Goal: Task Accomplishment & Management: Complete application form

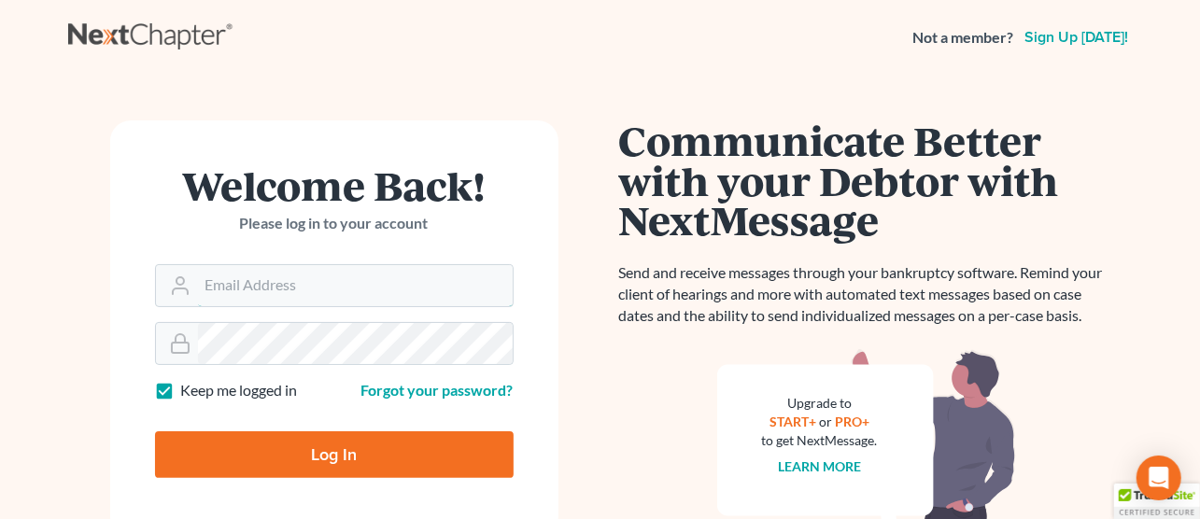
type input "[EMAIL_ADDRESS][DOMAIN_NAME]"
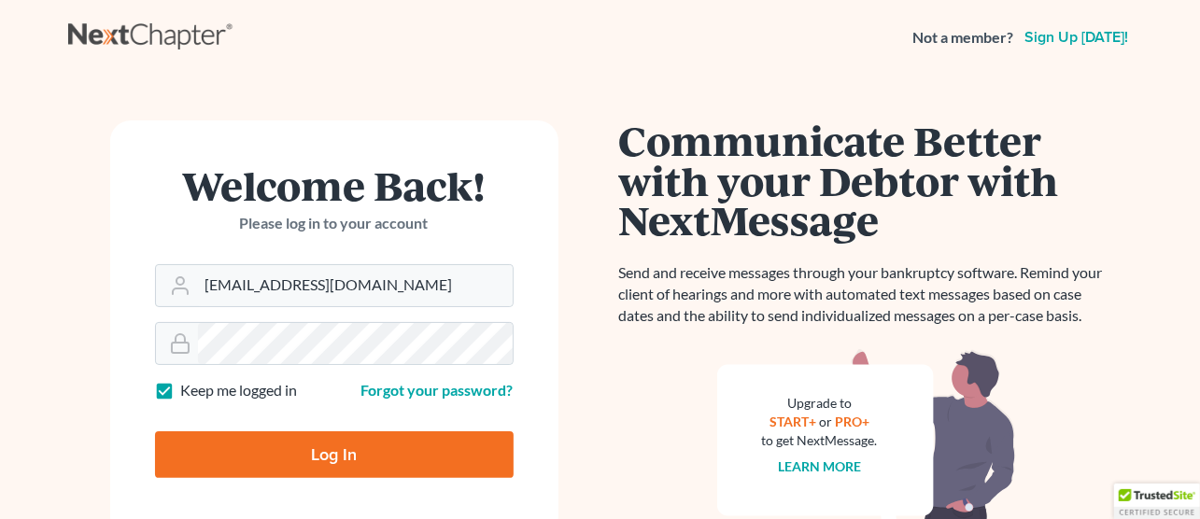
click at [341, 454] on input "Log In" at bounding box center [334, 454] width 359 height 47
type input "Thinking..."
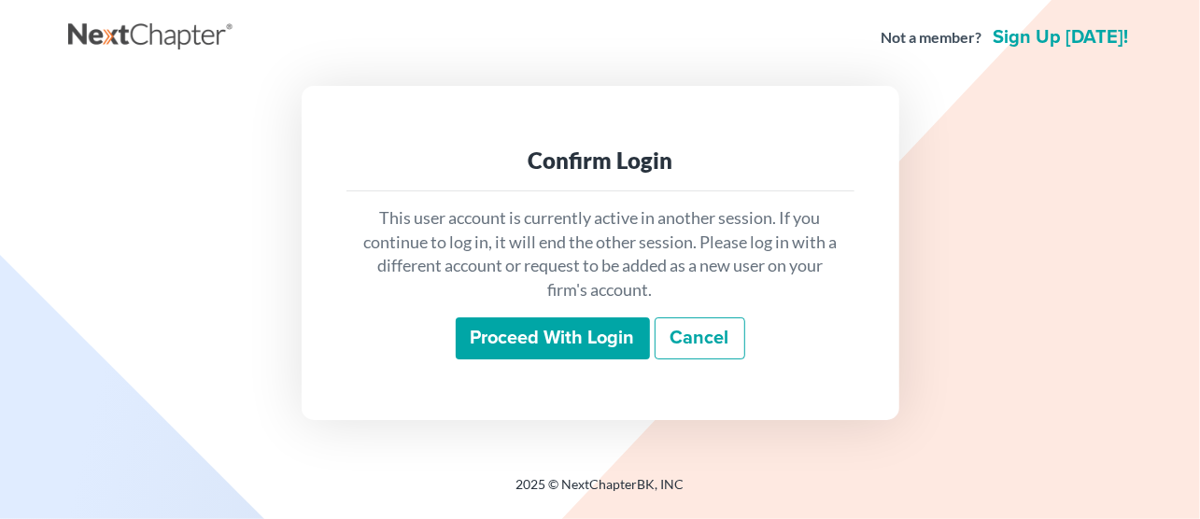
click at [516, 347] on input "Proceed with login" at bounding box center [553, 339] width 194 height 43
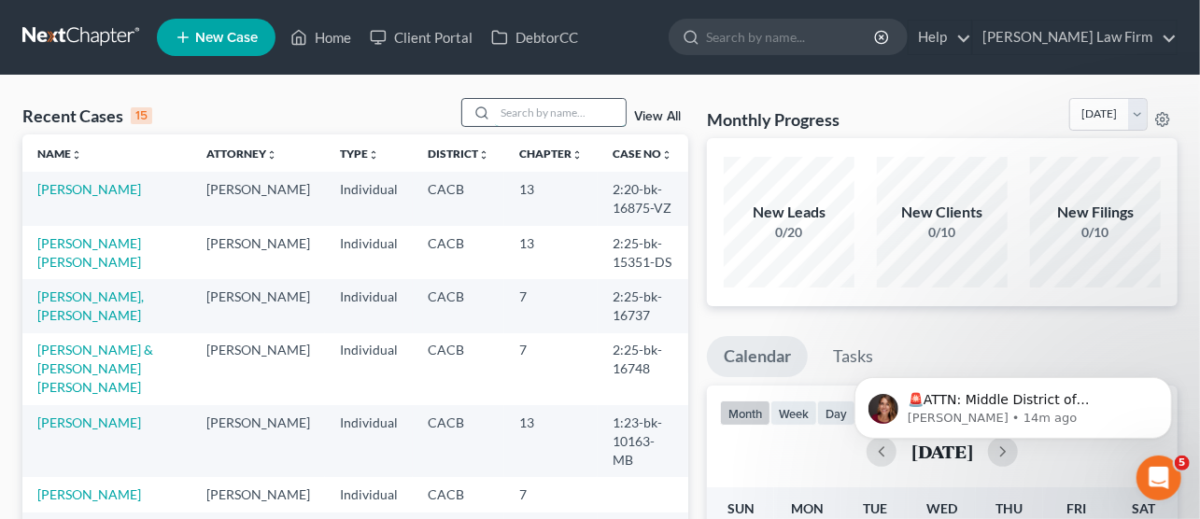
click at [538, 109] on input "search" at bounding box center [560, 112] width 131 height 27
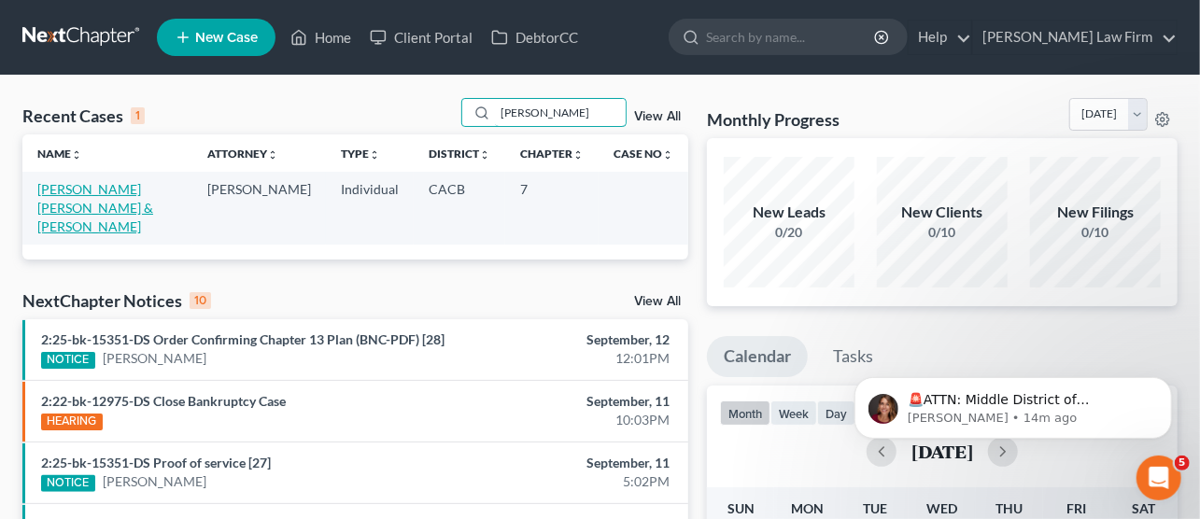
type input "Janet"
click at [99, 192] on link "Gutierrez Marin, Sergio & Gutierrez, Janet" at bounding box center [95, 207] width 116 height 53
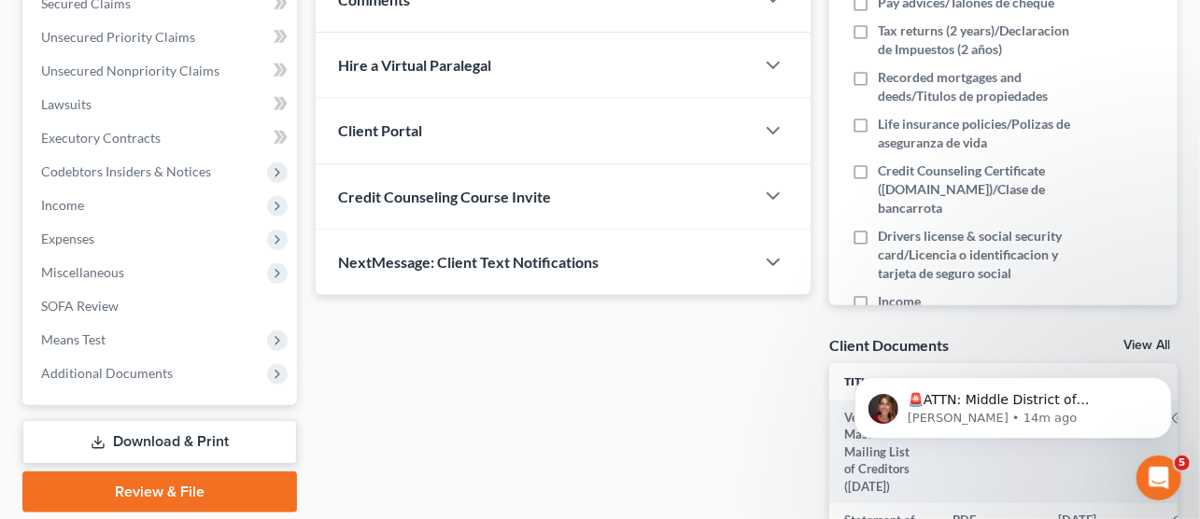
scroll to position [413, 0]
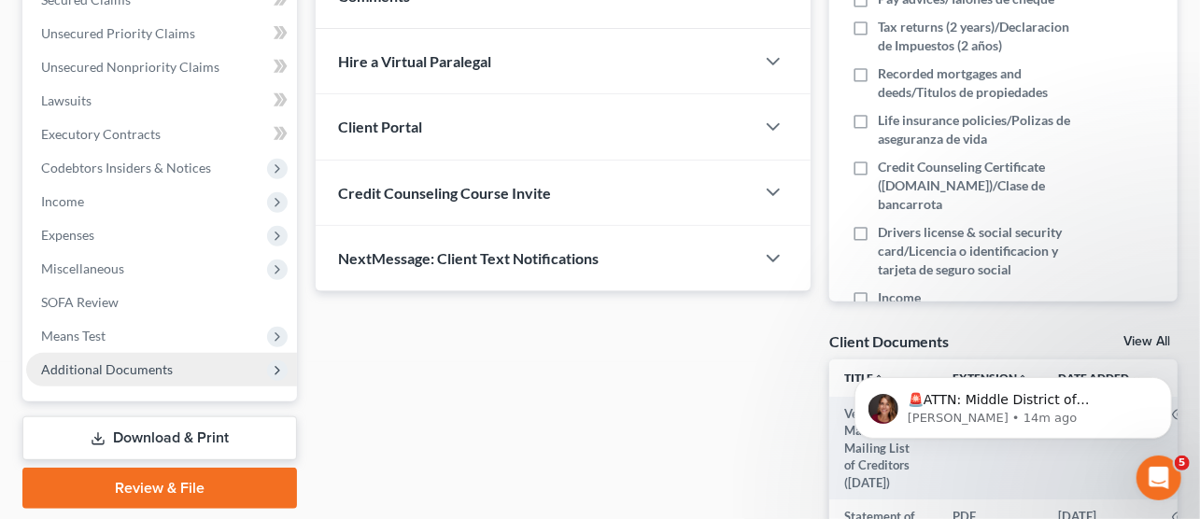
click at [103, 368] on span "Additional Documents" at bounding box center [107, 369] width 132 height 16
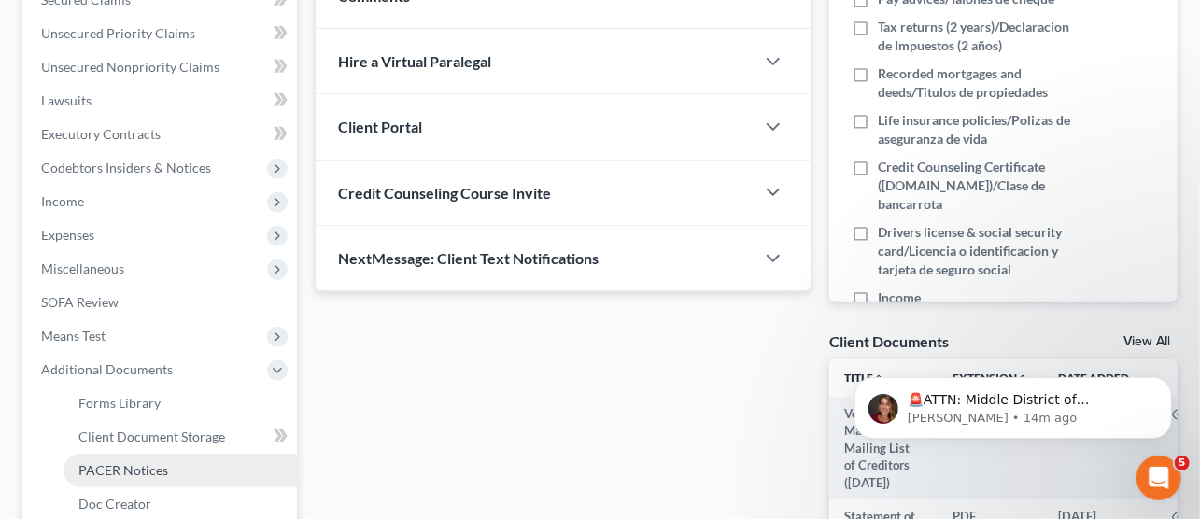
click at [141, 474] on span "PACER Notices" at bounding box center [123, 470] width 90 height 16
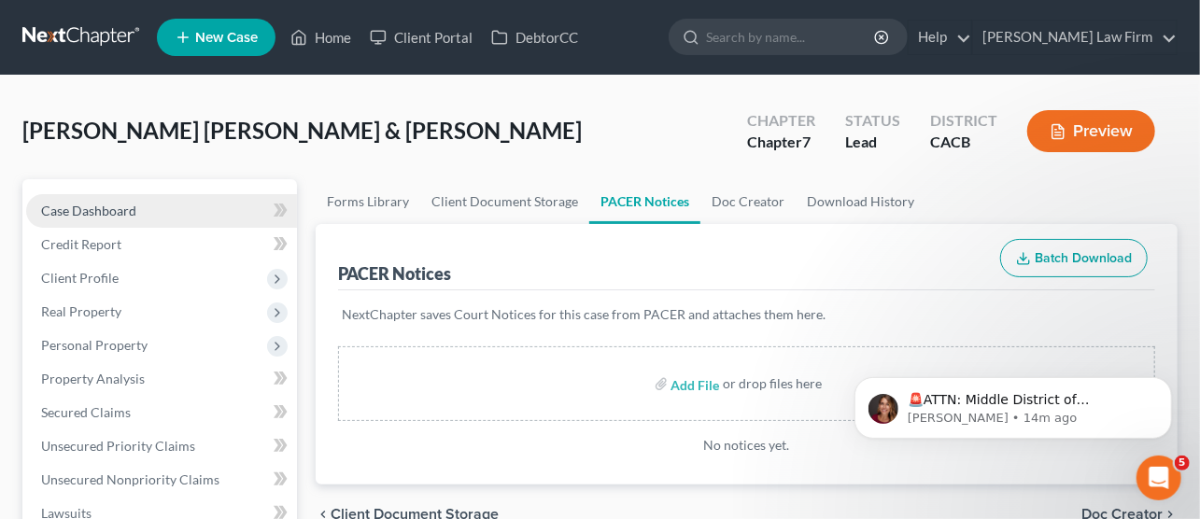
click at [153, 214] on link "Case Dashboard" at bounding box center [161, 211] width 271 height 34
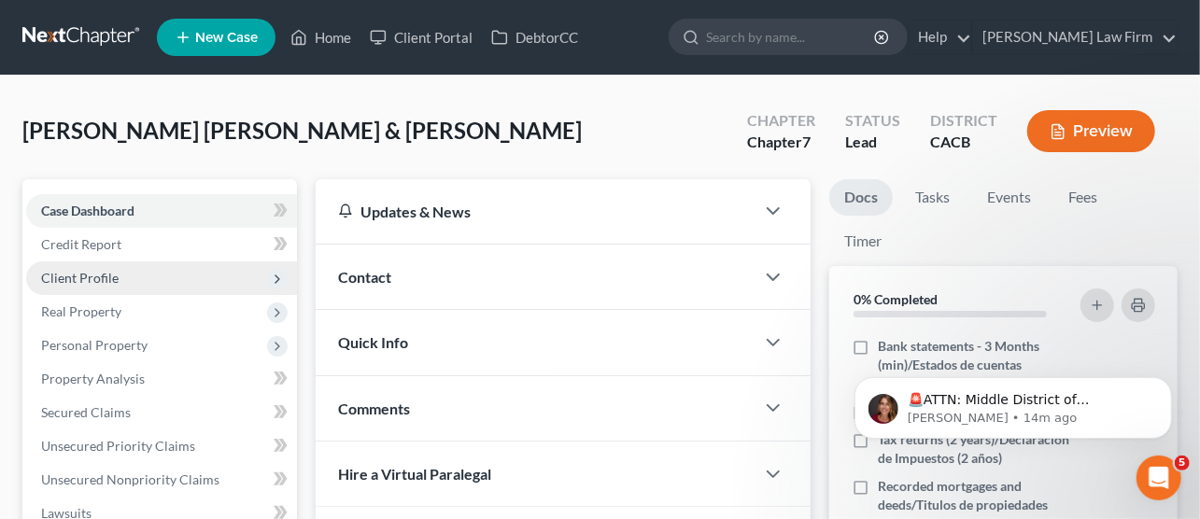
click at [98, 288] on span "Client Profile" at bounding box center [161, 279] width 271 height 34
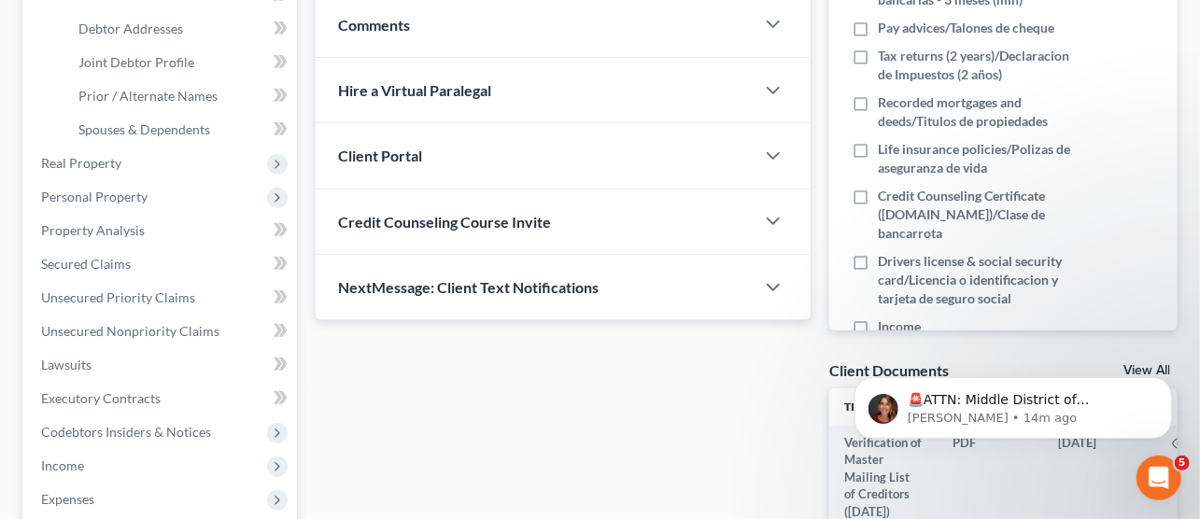
scroll to position [287, 0]
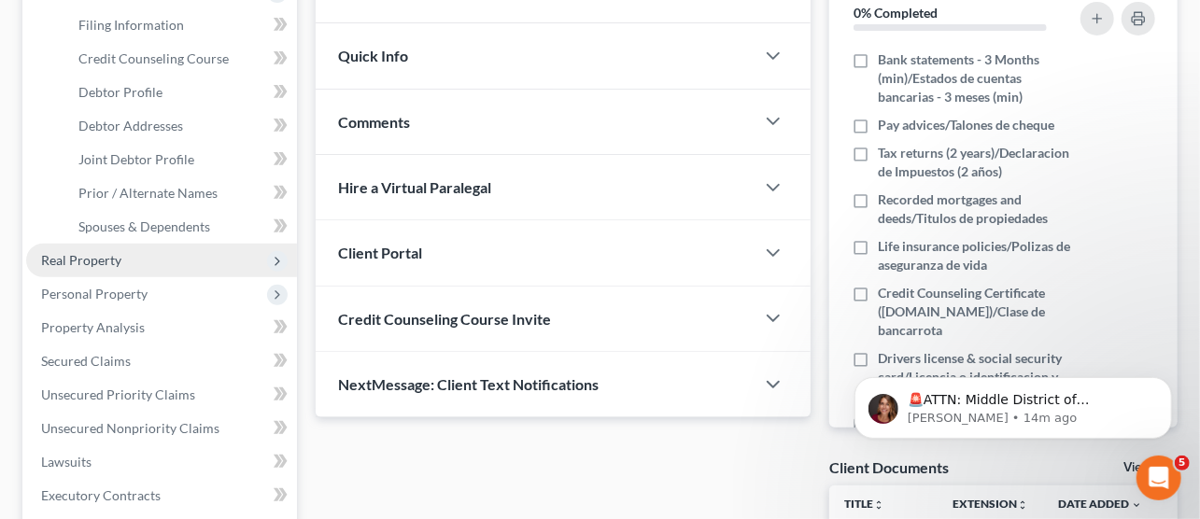
click at [92, 261] on span "Real Property" at bounding box center [81, 260] width 80 height 16
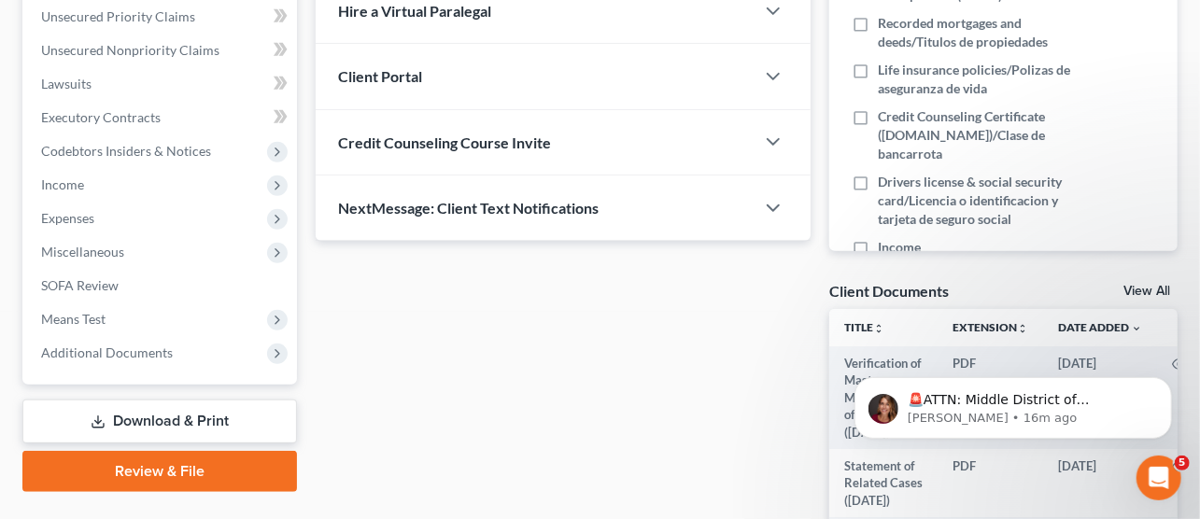
scroll to position [446, 0]
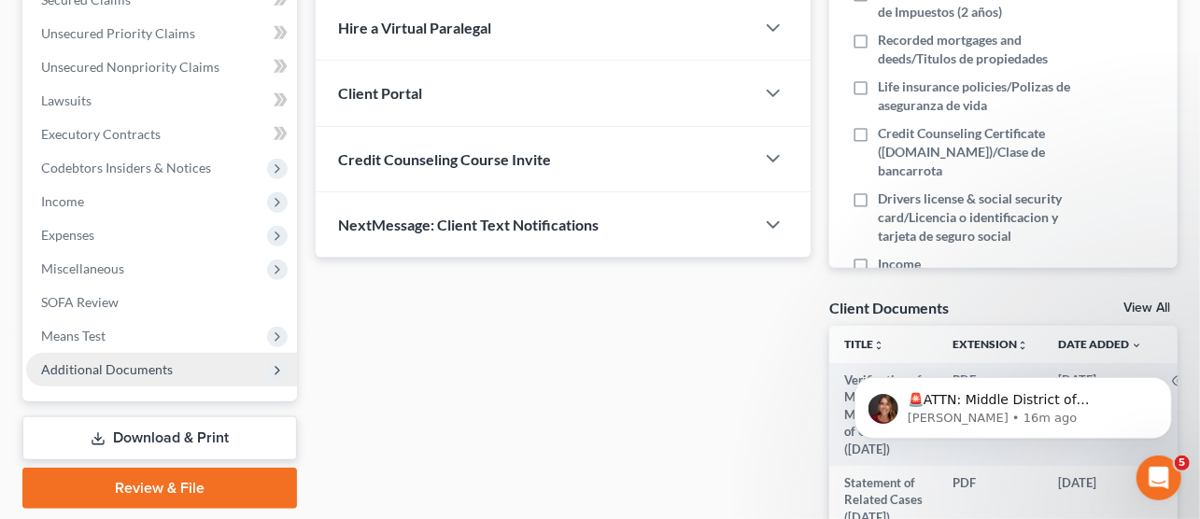
click at [214, 367] on span "Additional Documents" at bounding box center [161, 370] width 271 height 34
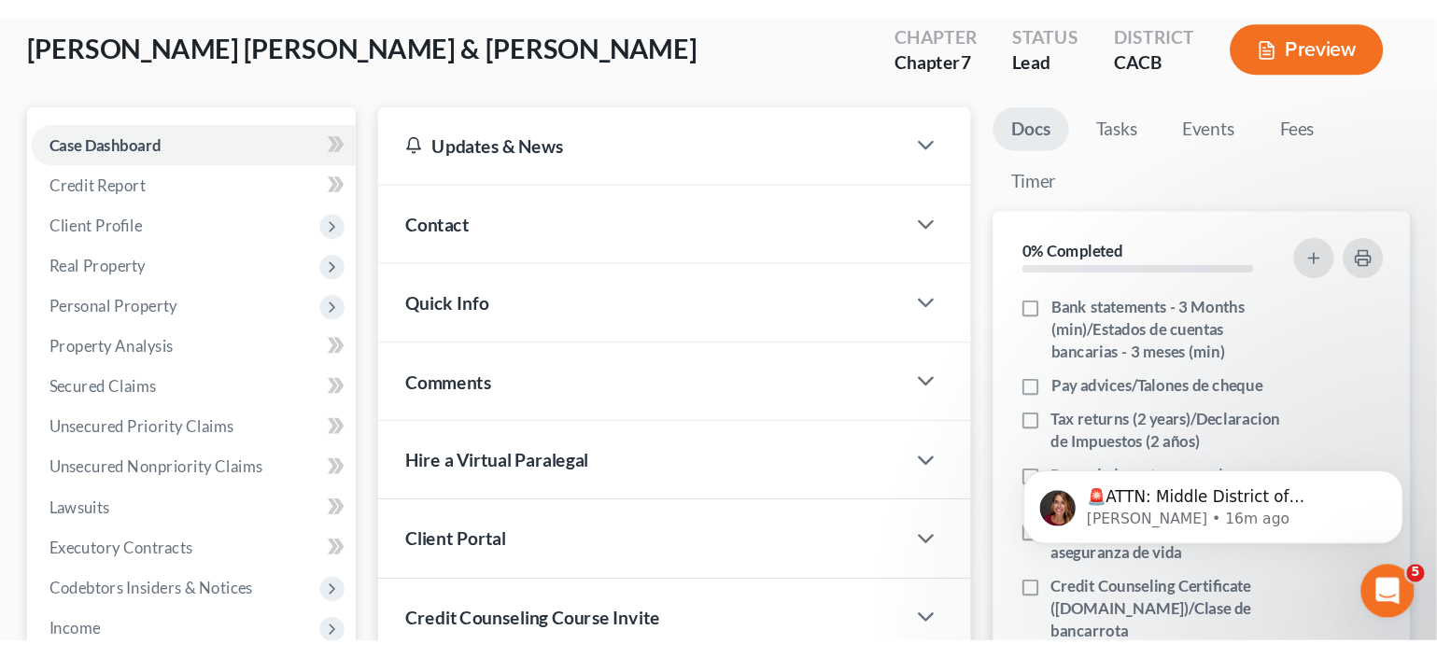
scroll to position [121, 0]
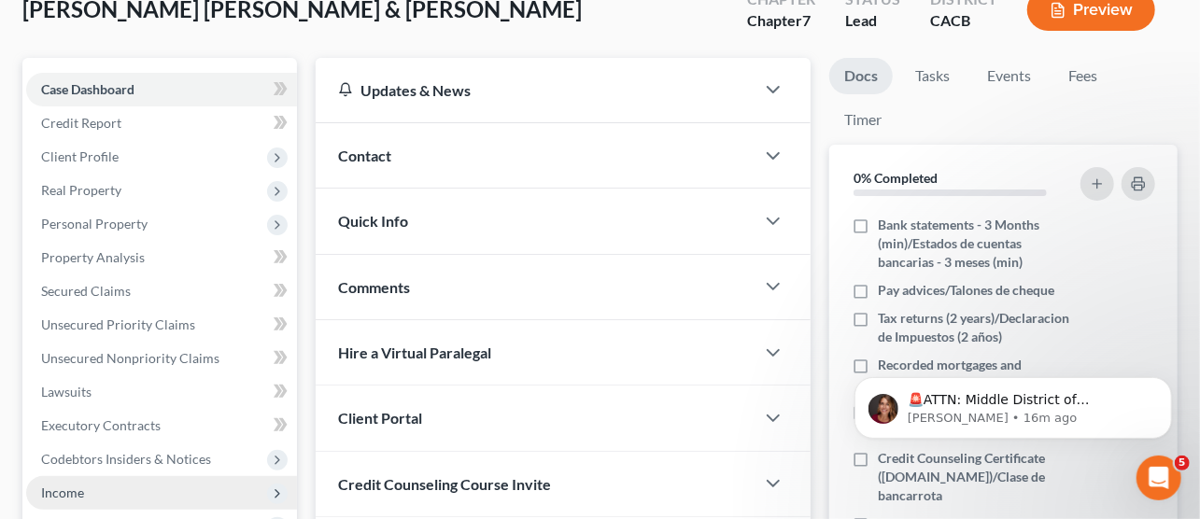
click at [57, 491] on span "Income" at bounding box center [62, 493] width 43 height 16
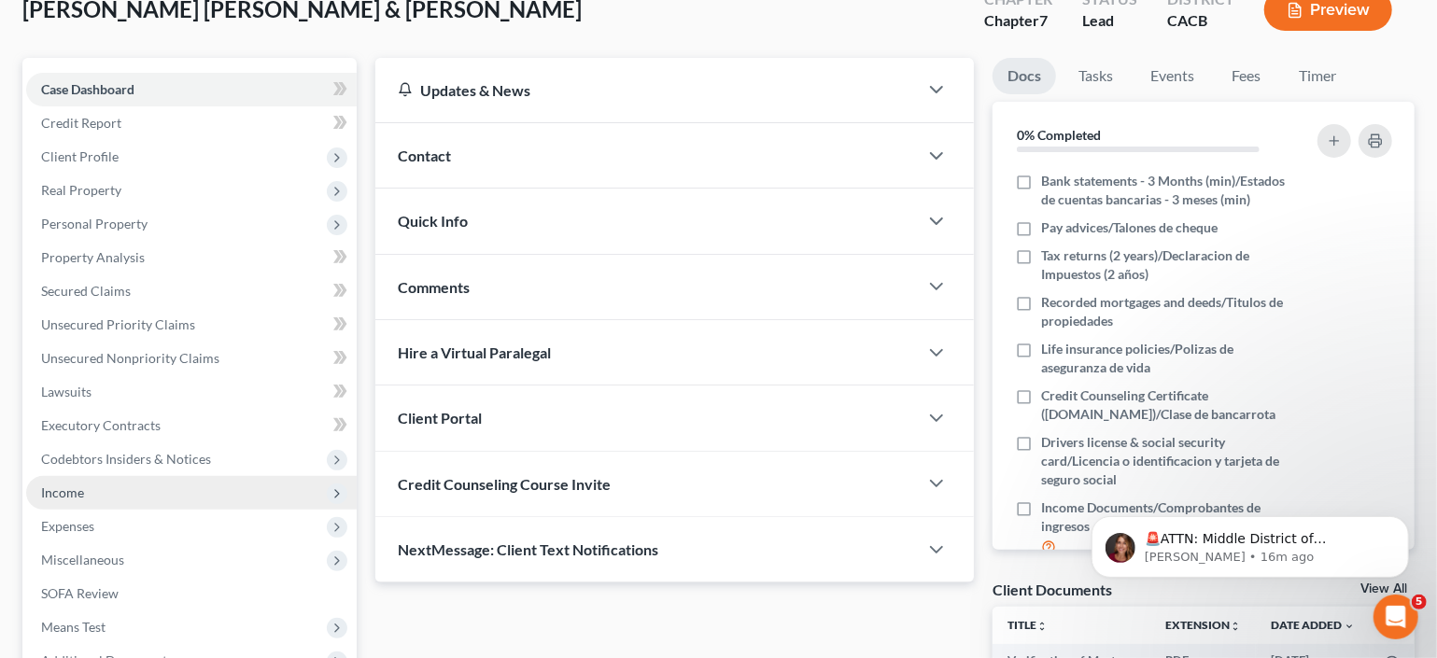
click at [67, 493] on span "Income" at bounding box center [62, 493] width 43 height 16
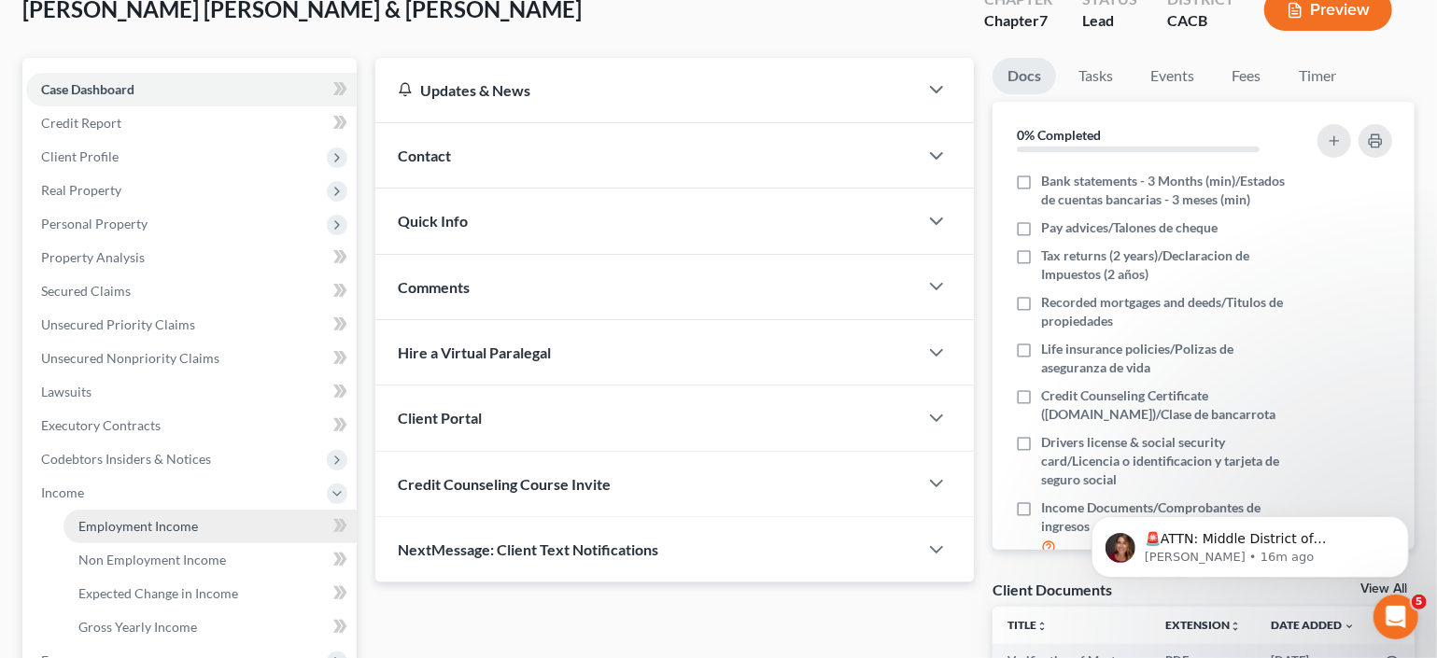
click at [114, 518] on span "Employment Income" at bounding box center [138, 526] width 120 height 16
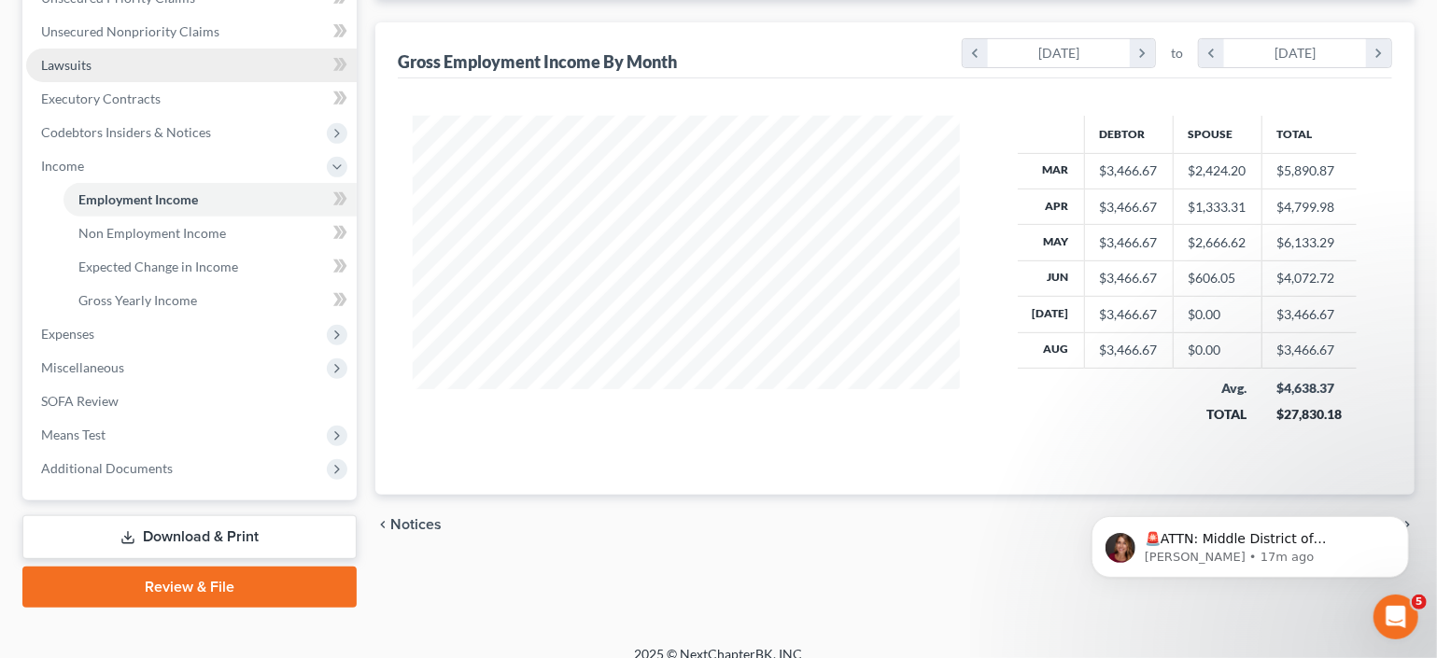
scroll to position [466, 0]
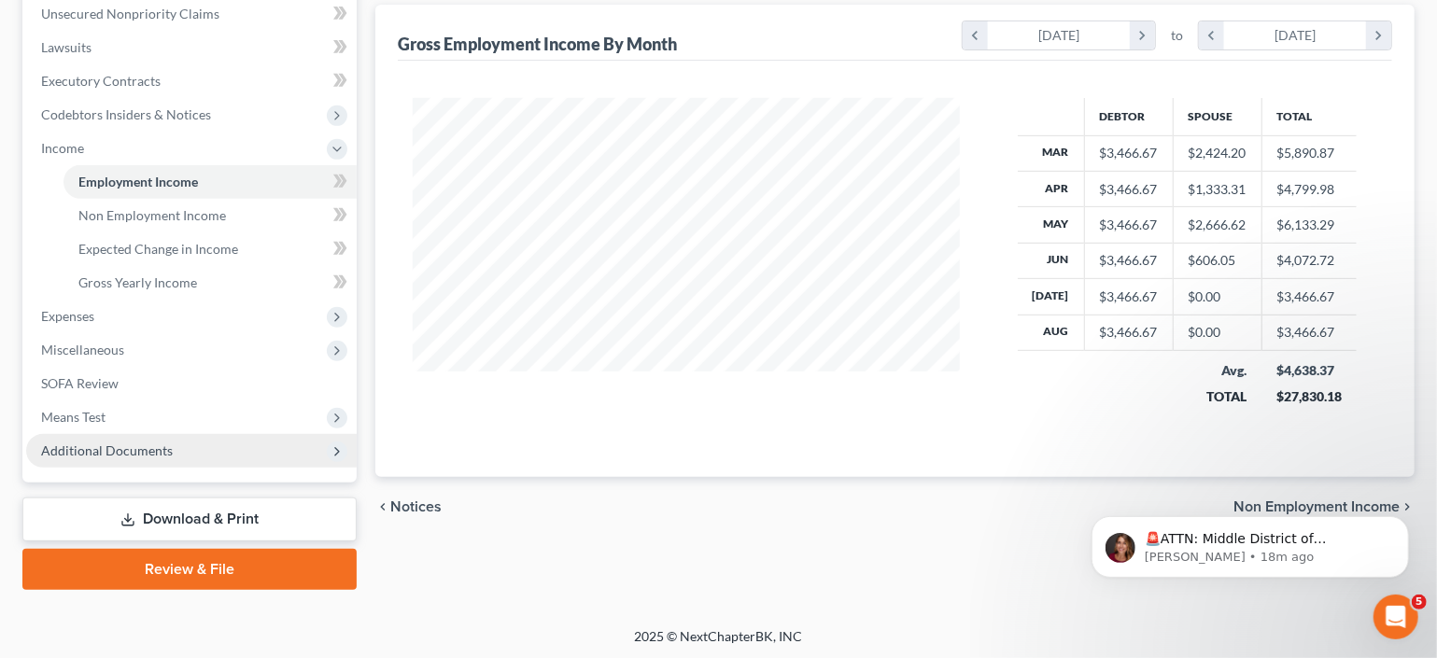
click at [93, 450] on span "Additional Documents" at bounding box center [107, 451] width 132 height 16
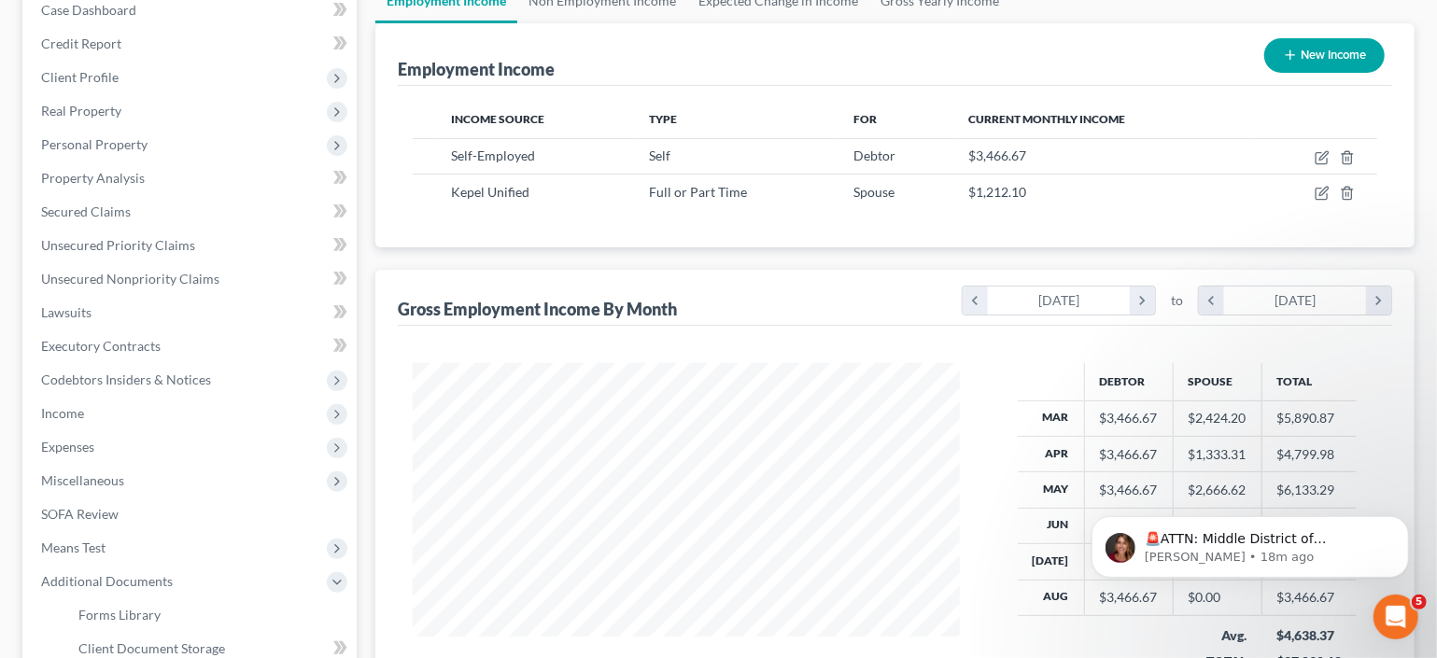
scroll to position [342, 0]
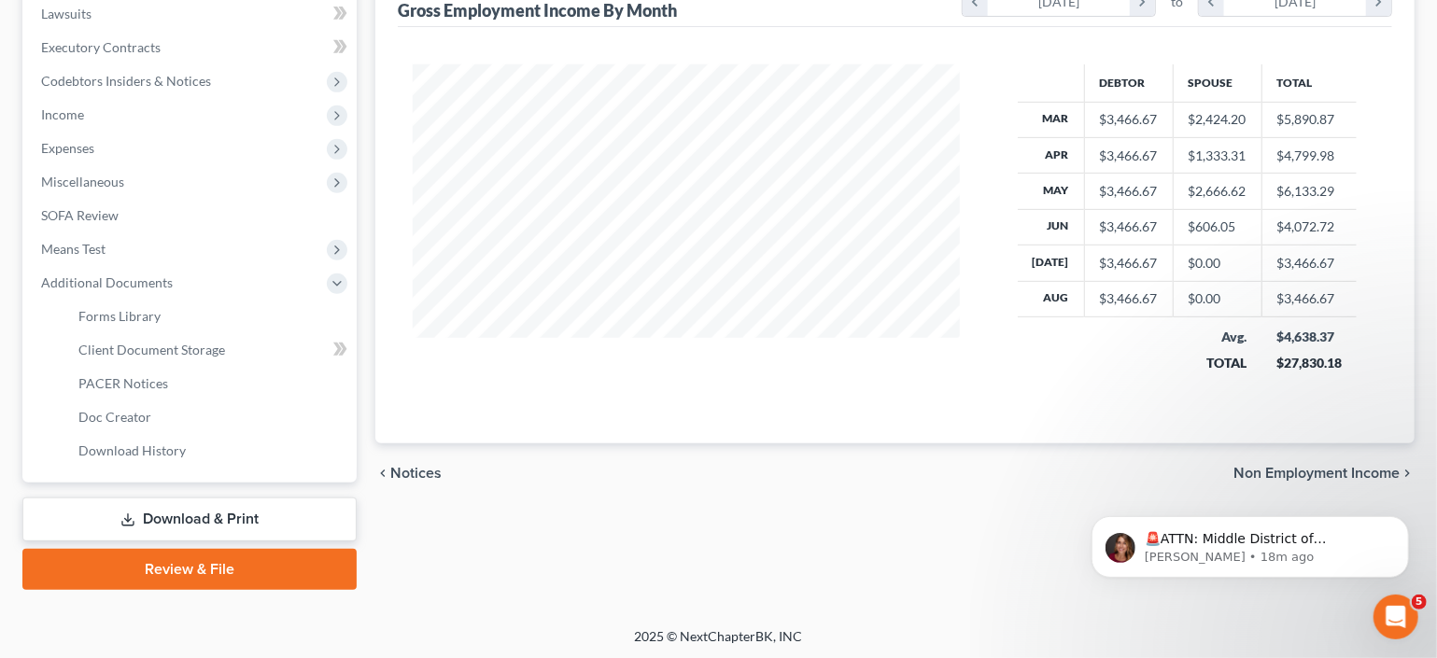
click at [176, 507] on link "Download & Print" at bounding box center [189, 520] width 334 height 44
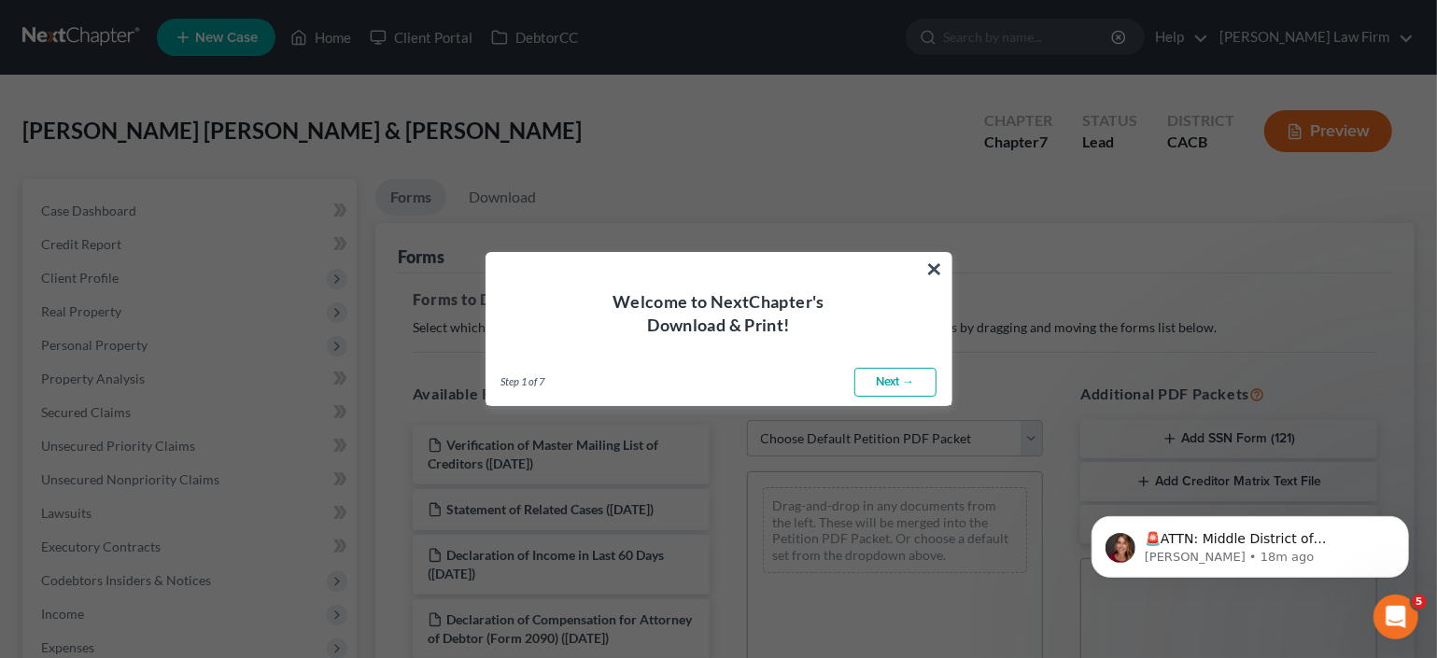
click at [887, 381] on link "Next →" at bounding box center [896, 383] width 82 height 30
select select "0"
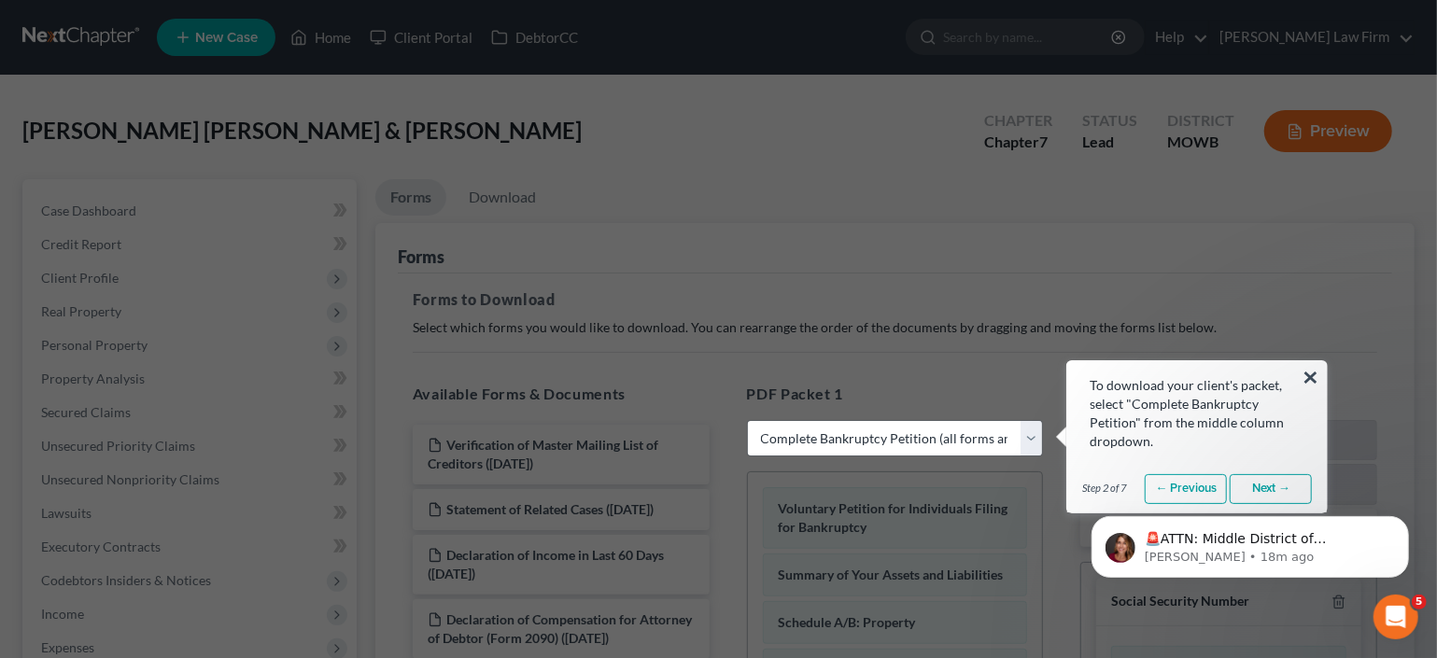
click at [1199, 482] on html "🚨ATTN: Middle District of Florida The court has added a new Credit Counseling F…" at bounding box center [1250, 541] width 374 height 131
click at [1199, 495] on body "🚨ATTN: Middle District of Florida The court has added a new Credit Counseling F…" at bounding box center [1249, 542] width 359 height 116
click at [1199, 488] on body "🚨ATTN: Middle District of Florida The court has added a new Credit Counseling F…" at bounding box center [1249, 542] width 359 height 116
click at [1199, 518] on icon "Dismiss notification" at bounding box center [1403, 521] width 10 height 10
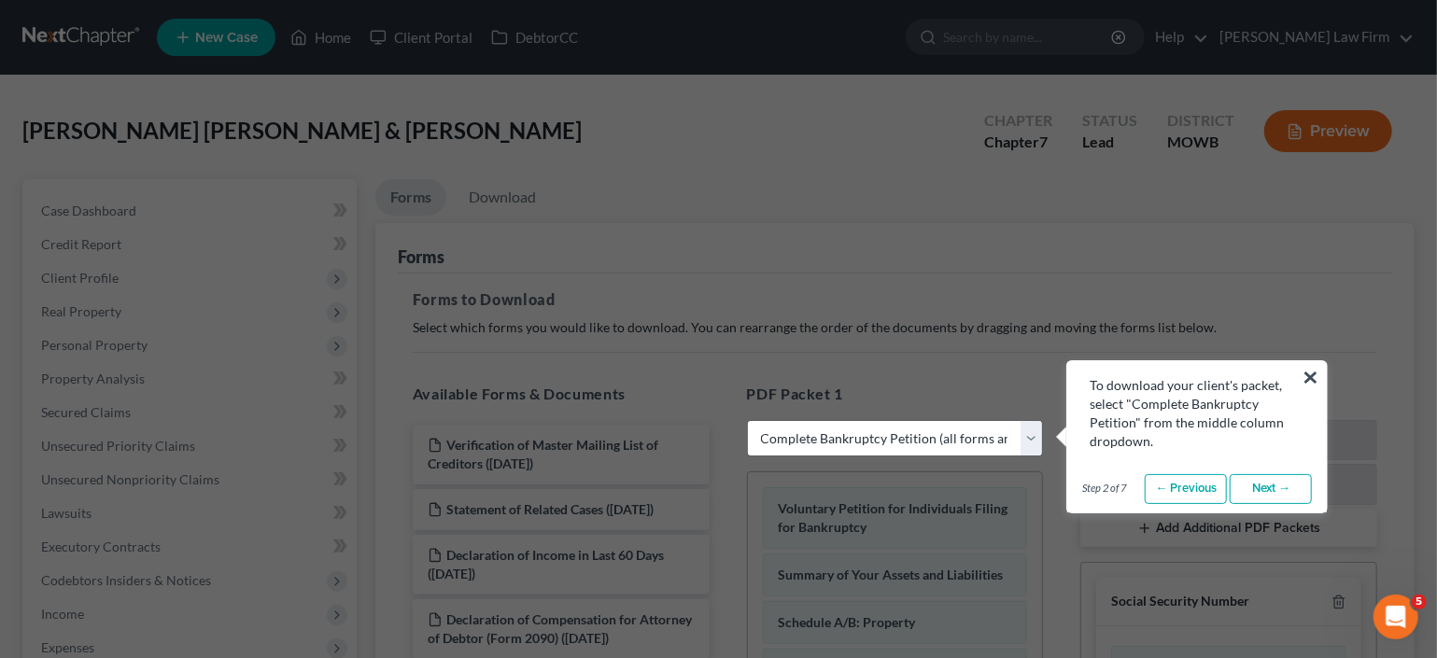
click at [1199, 490] on link "Next →" at bounding box center [1271, 489] width 82 height 30
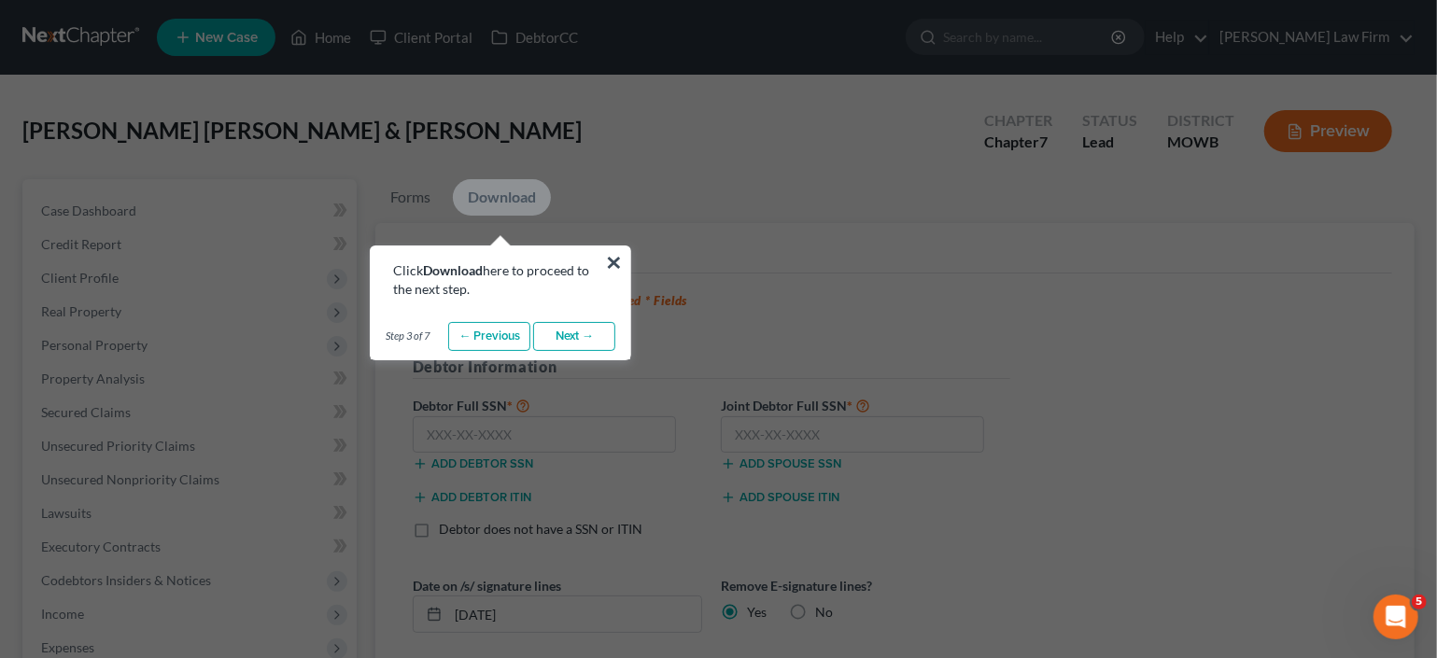
click at [591, 340] on link "Next →" at bounding box center [574, 337] width 82 height 30
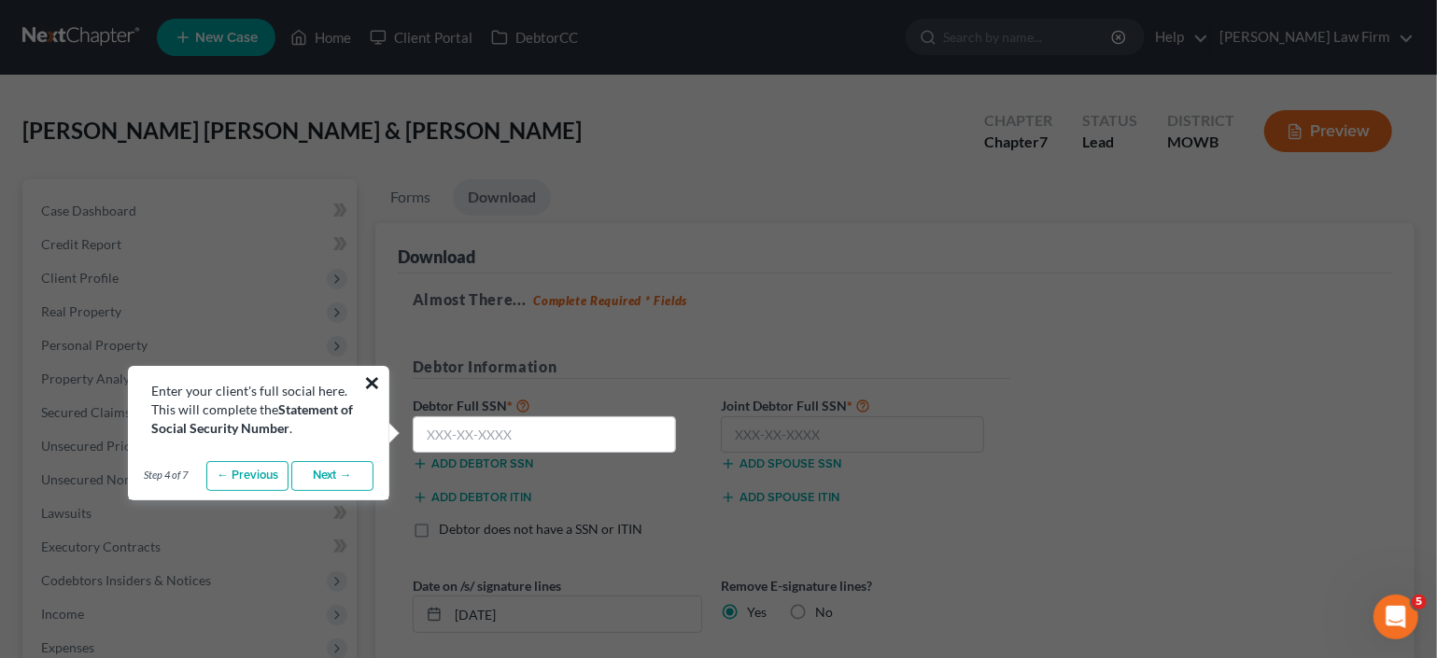
click at [373, 381] on button "×" at bounding box center [372, 383] width 18 height 30
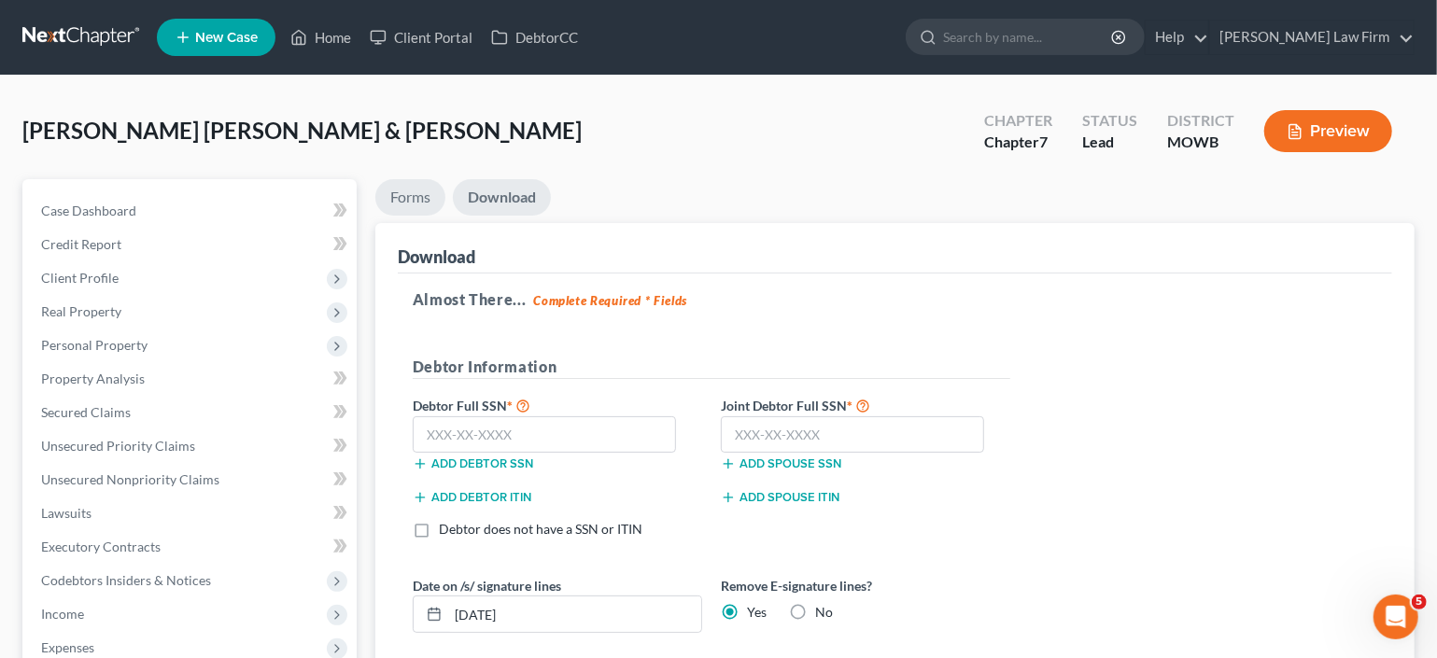
click at [411, 205] on link "Forms" at bounding box center [410, 197] width 70 height 36
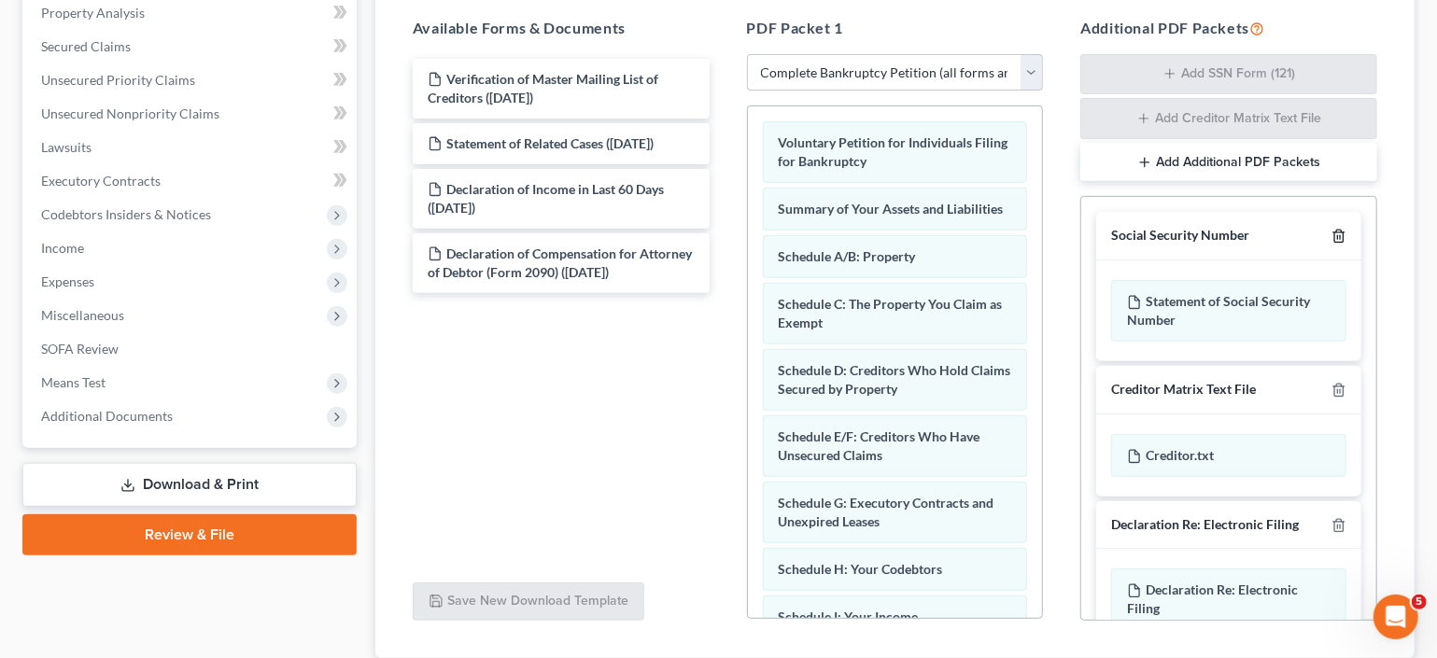
click at [1199, 234] on icon "button" at bounding box center [1339, 236] width 15 height 15
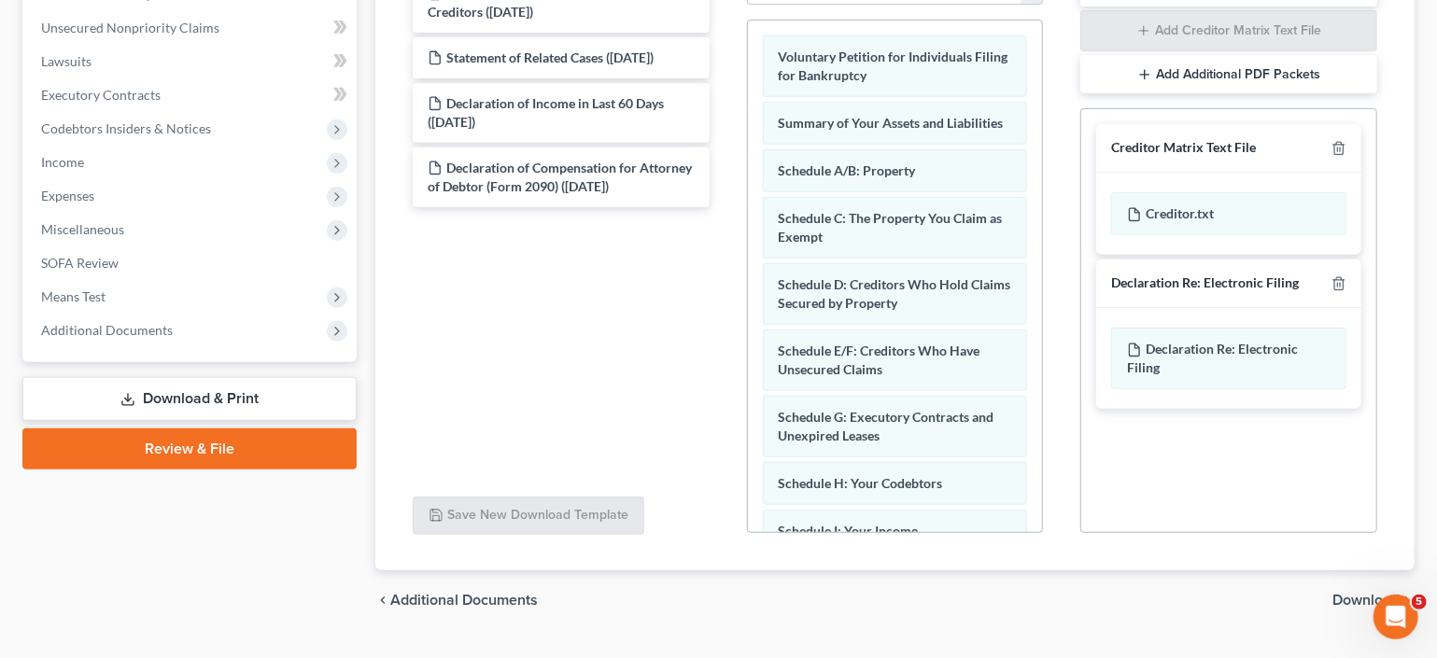
scroll to position [493, 0]
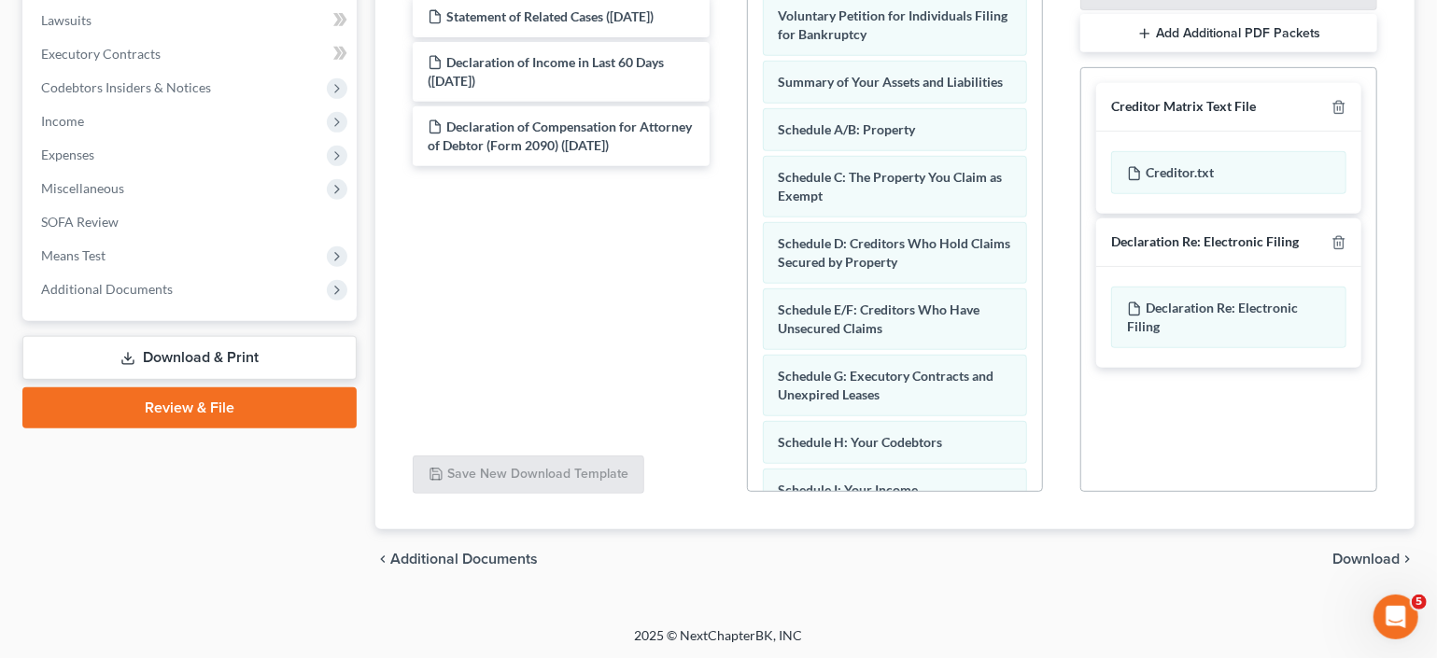
click at [1199, 518] on span "Download" at bounding box center [1366, 559] width 67 height 15
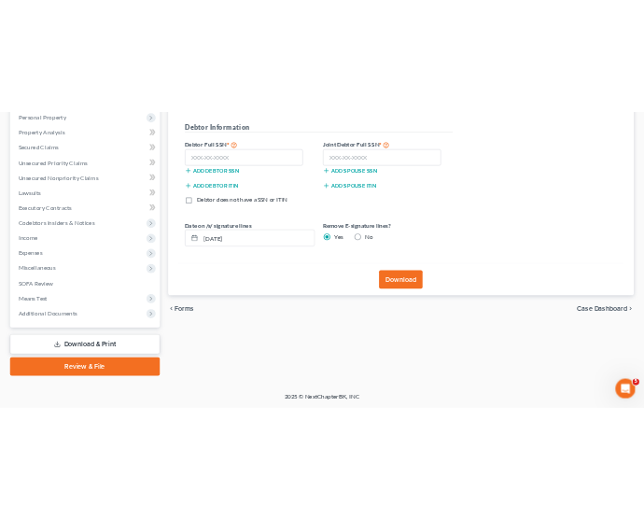
scroll to position [332, 0]
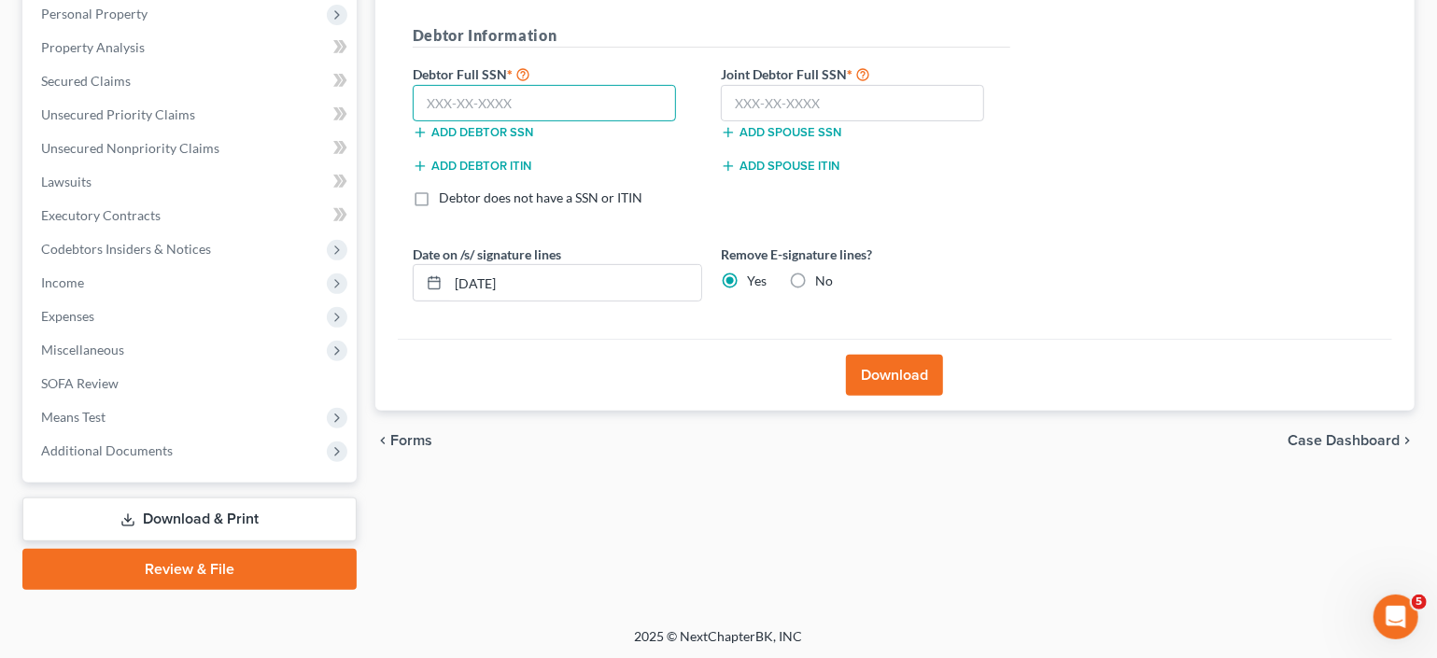
click at [494, 109] on input "text" at bounding box center [545, 103] width 264 height 37
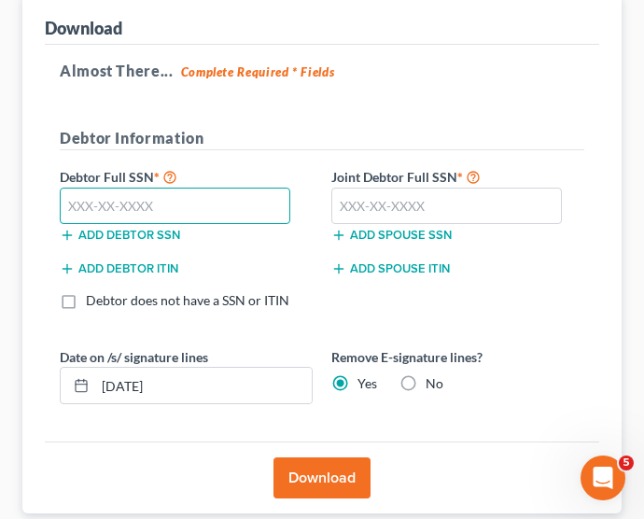
click at [78, 210] on input "text" at bounding box center [175, 206] width 231 height 37
type input "782-81-2183"
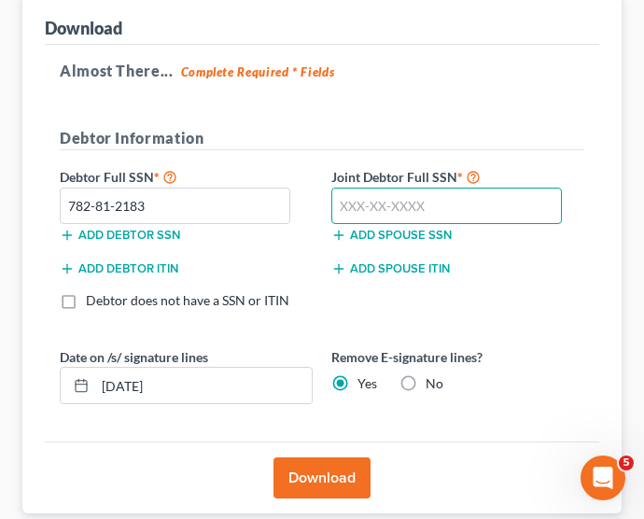
click at [391, 207] on input "text" at bounding box center [447, 206] width 231 height 37
type input "606-01-9615"
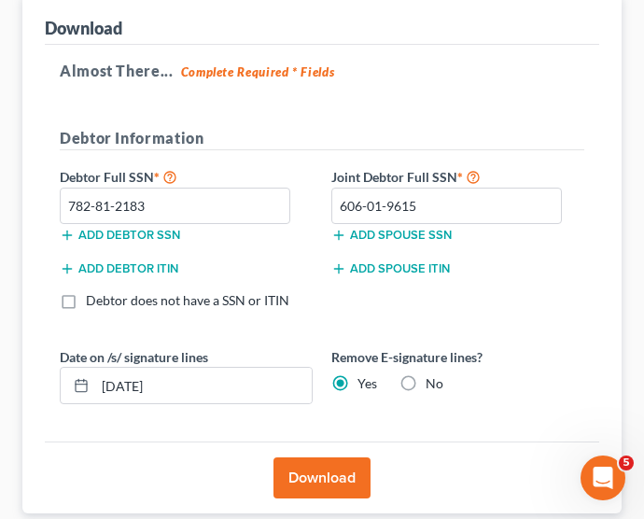
click at [321, 479] on button "Download" at bounding box center [322, 478] width 97 height 41
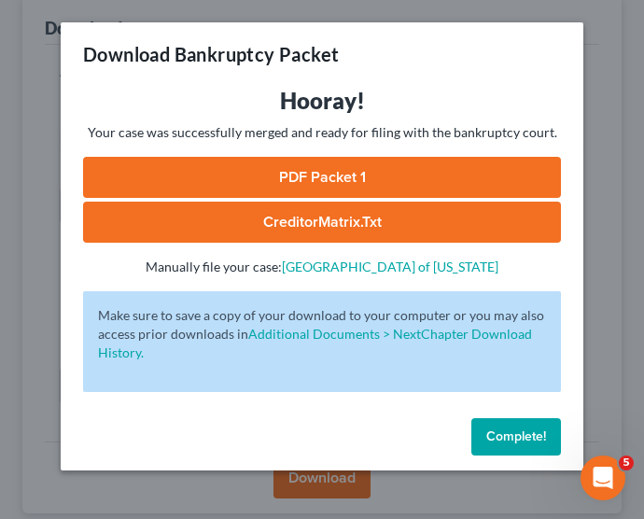
click at [237, 179] on link "PDF Packet 1" at bounding box center [322, 177] width 478 height 41
click at [502, 440] on span "Complete!" at bounding box center [517, 437] width 60 height 16
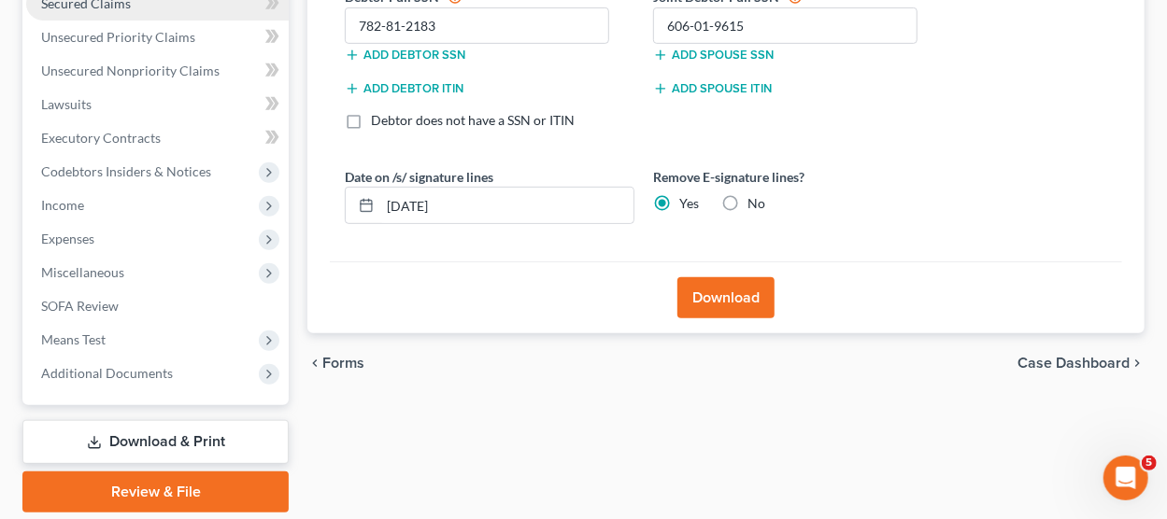
scroll to position [471, 0]
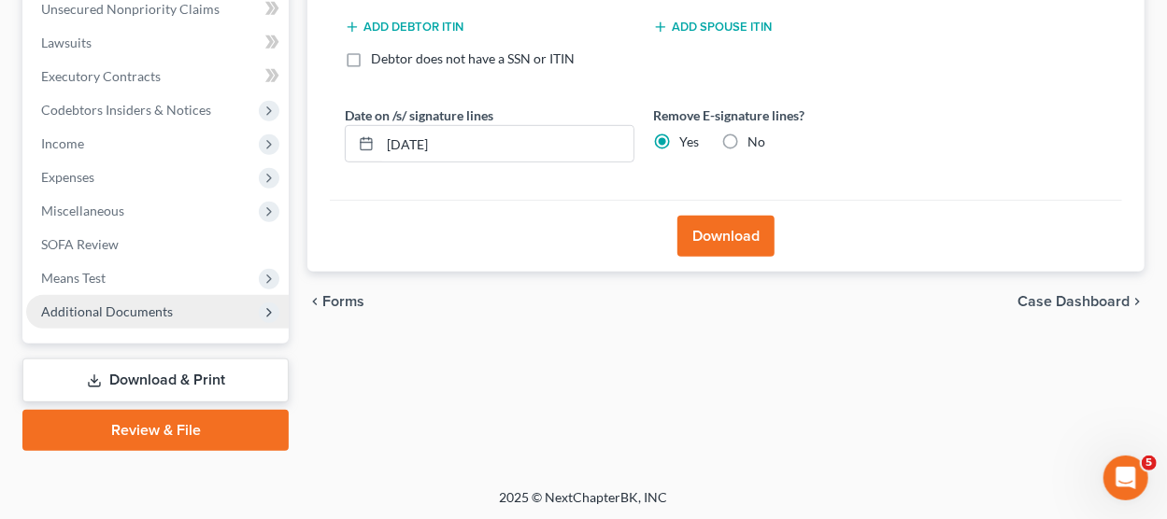
click at [96, 314] on span "Additional Documents" at bounding box center [107, 312] width 132 height 16
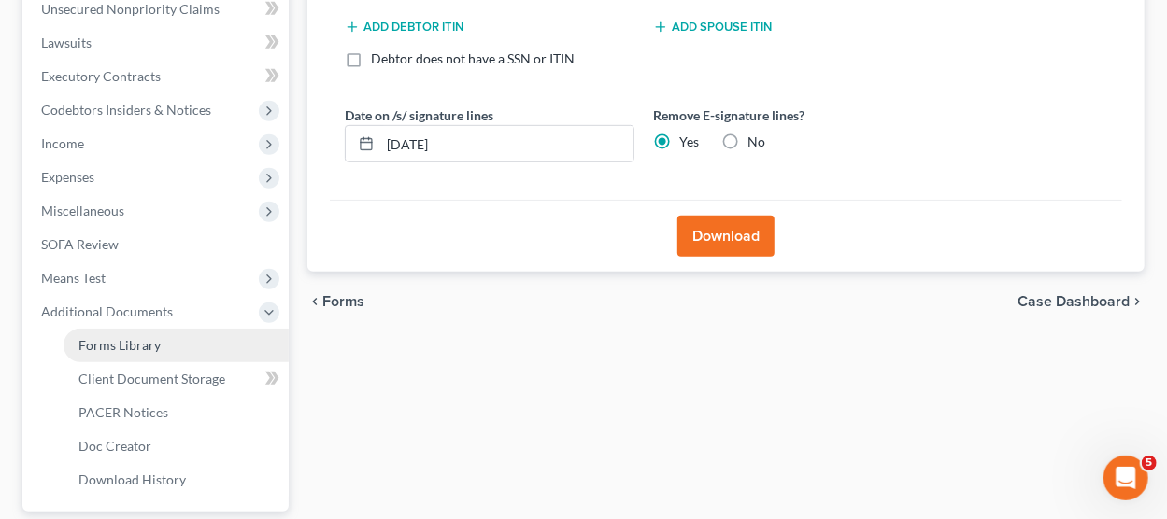
click at [95, 347] on span "Forms Library" at bounding box center [119, 345] width 82 height 16
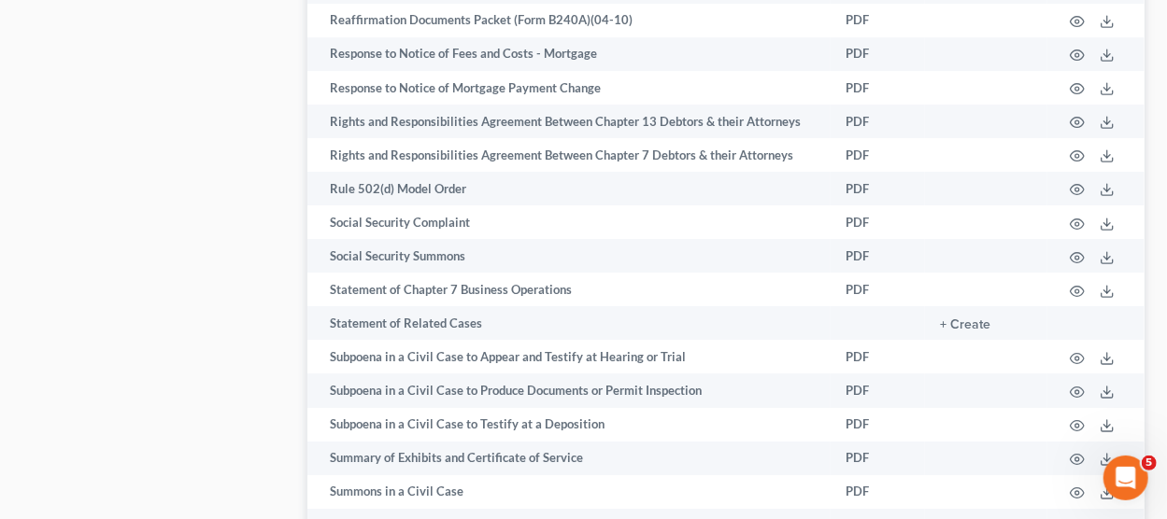
scroll to position [3059, 0]
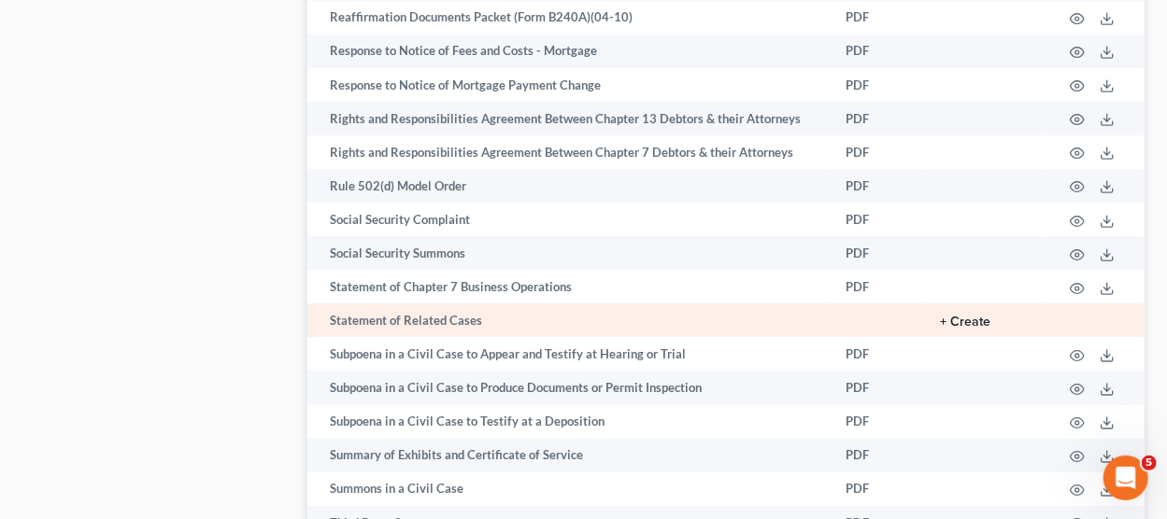
click at [964, 321] on button "+ Create" at bounding box center [965, 322] width 50 height 13
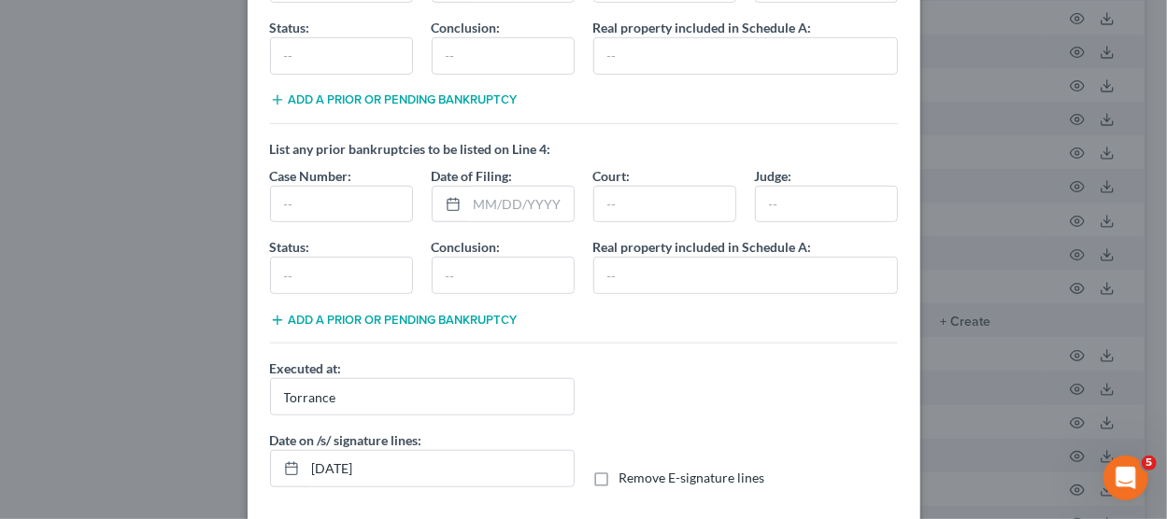
scroll to position [685, 0]
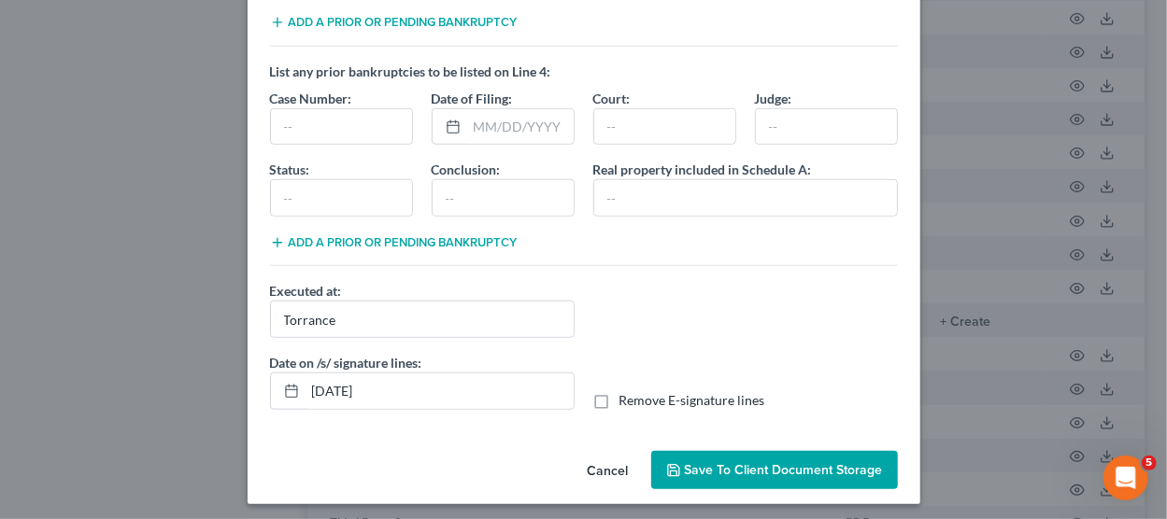
click at [709, 466] on span "Save to Client Document Storage" at bounding box center [784, 470] width 198 height 16
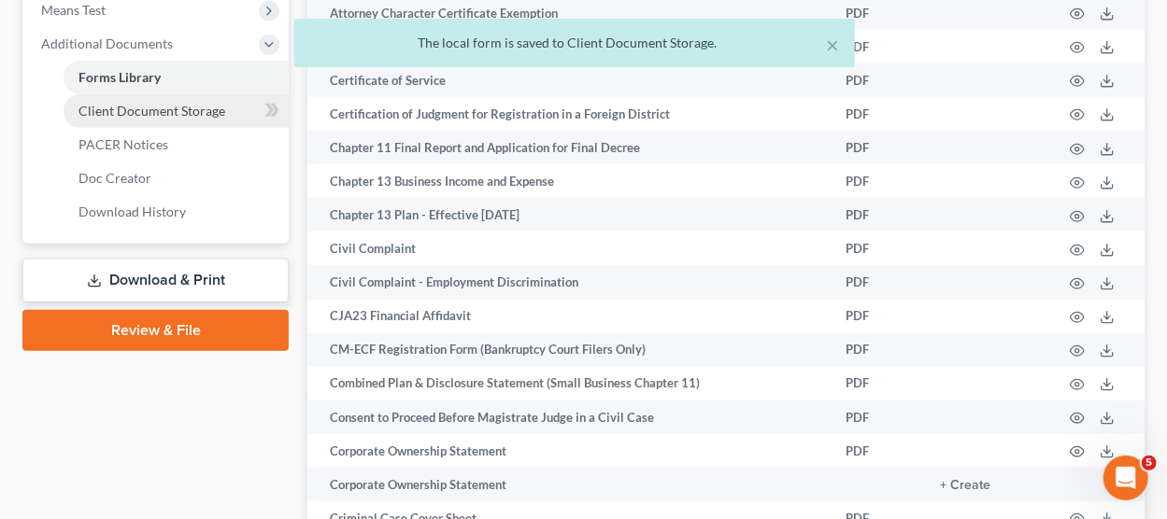
click at [200, 111] on span "Client Document Storage" at bounding box center [151, 111] width 147 height 16
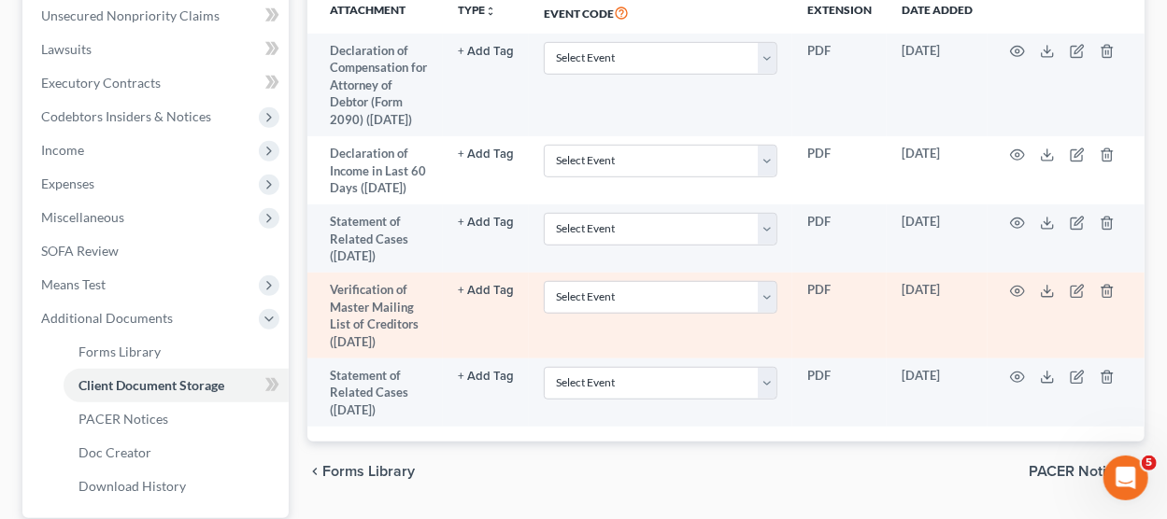
scroll to position [476, 0]
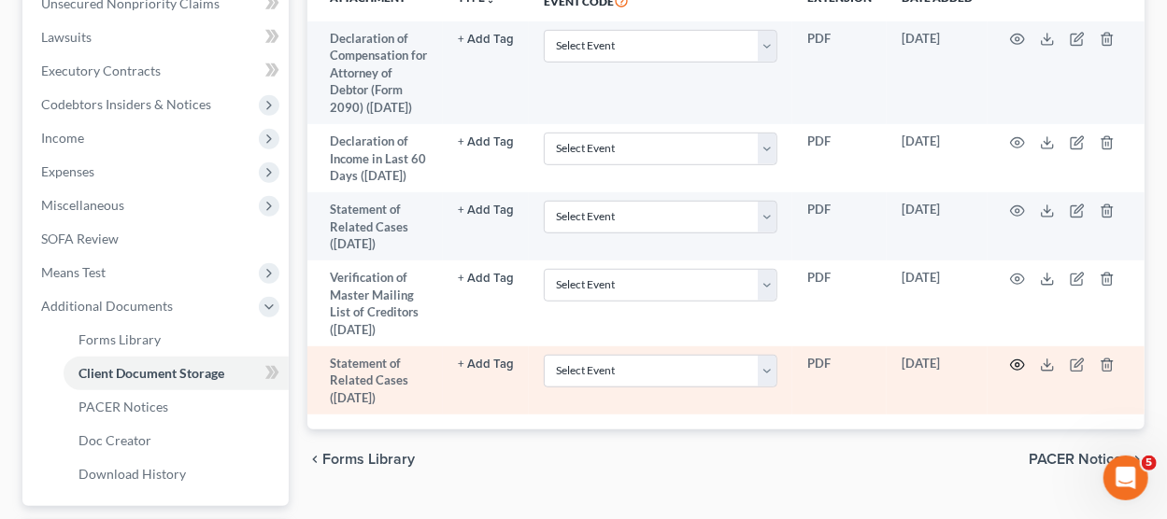
click at [1020, 373] on icon "button" at bounding box center [1017, 365] width 15 height 15
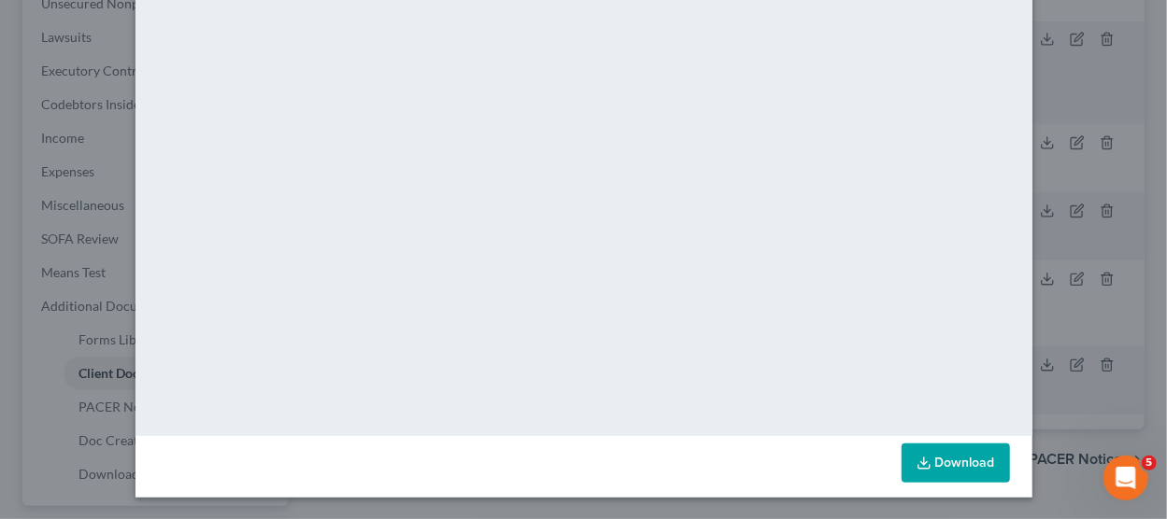
scroll to position [0, 0]
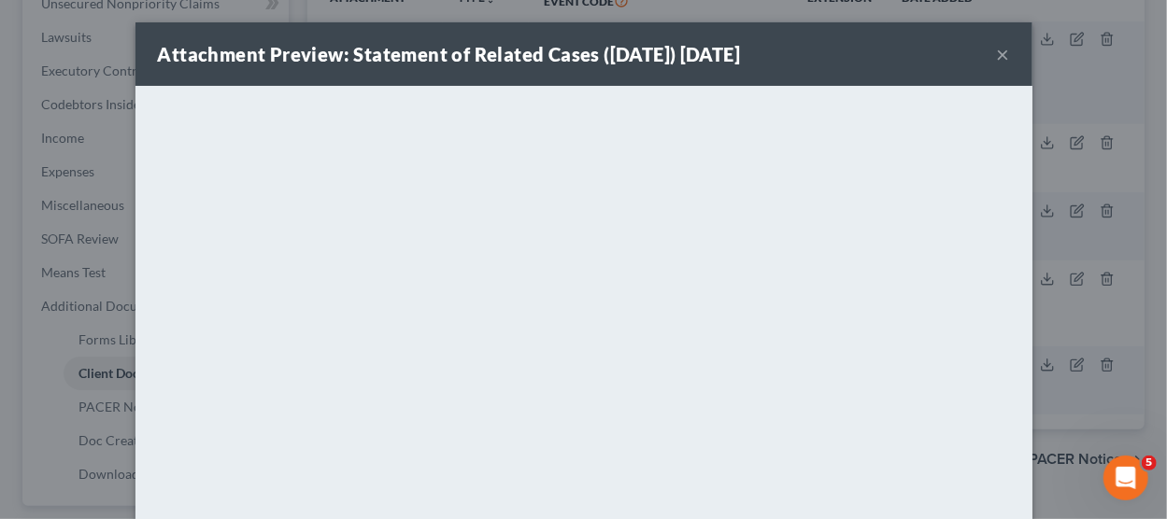
click at [1007, 57] on button "×" at bounding box center [1003, 54] width 13 height 22
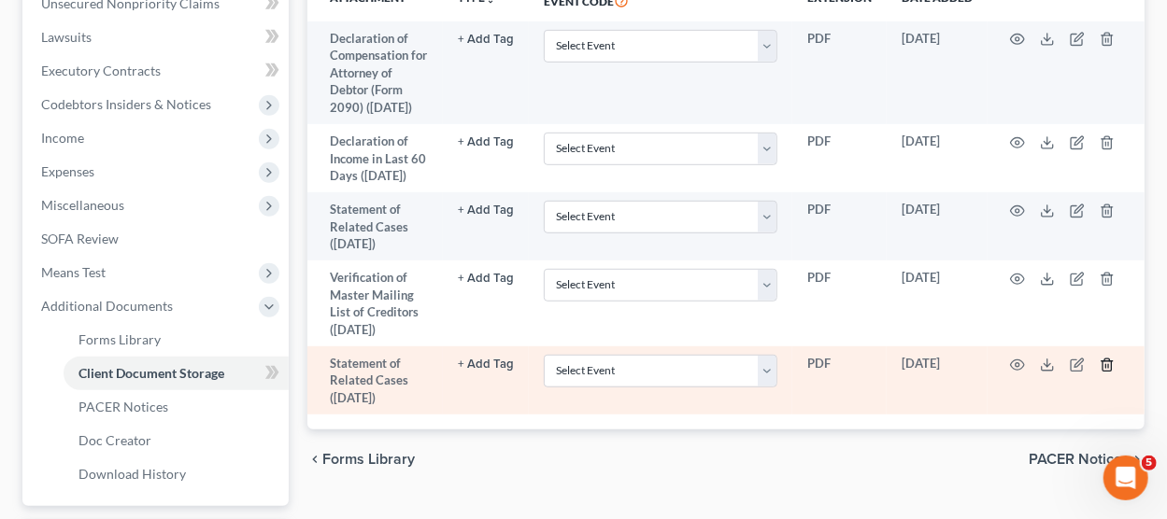
click at [1108, 368] on line "button" at bounding box center [1108, 366] width 0 height 4
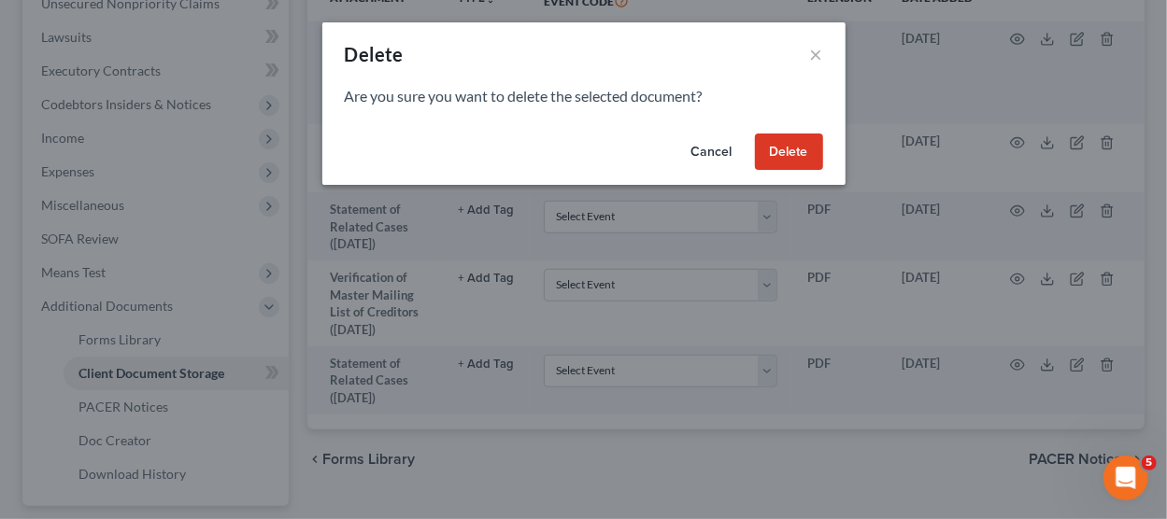
click at [790, 162] on button "Delete" at bounding box center [789, 152] width 68 height 37
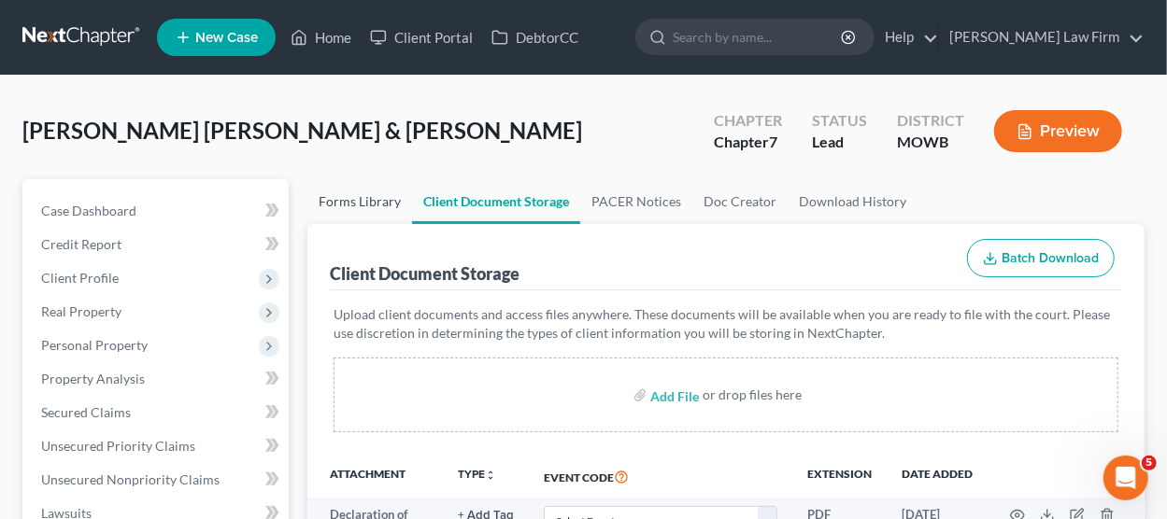
click at [360, 201] on link "Forms Library" at bounding box center [359, 201] width 105 height 45
